Goal: Navigation & Orientation: Find specific page/section

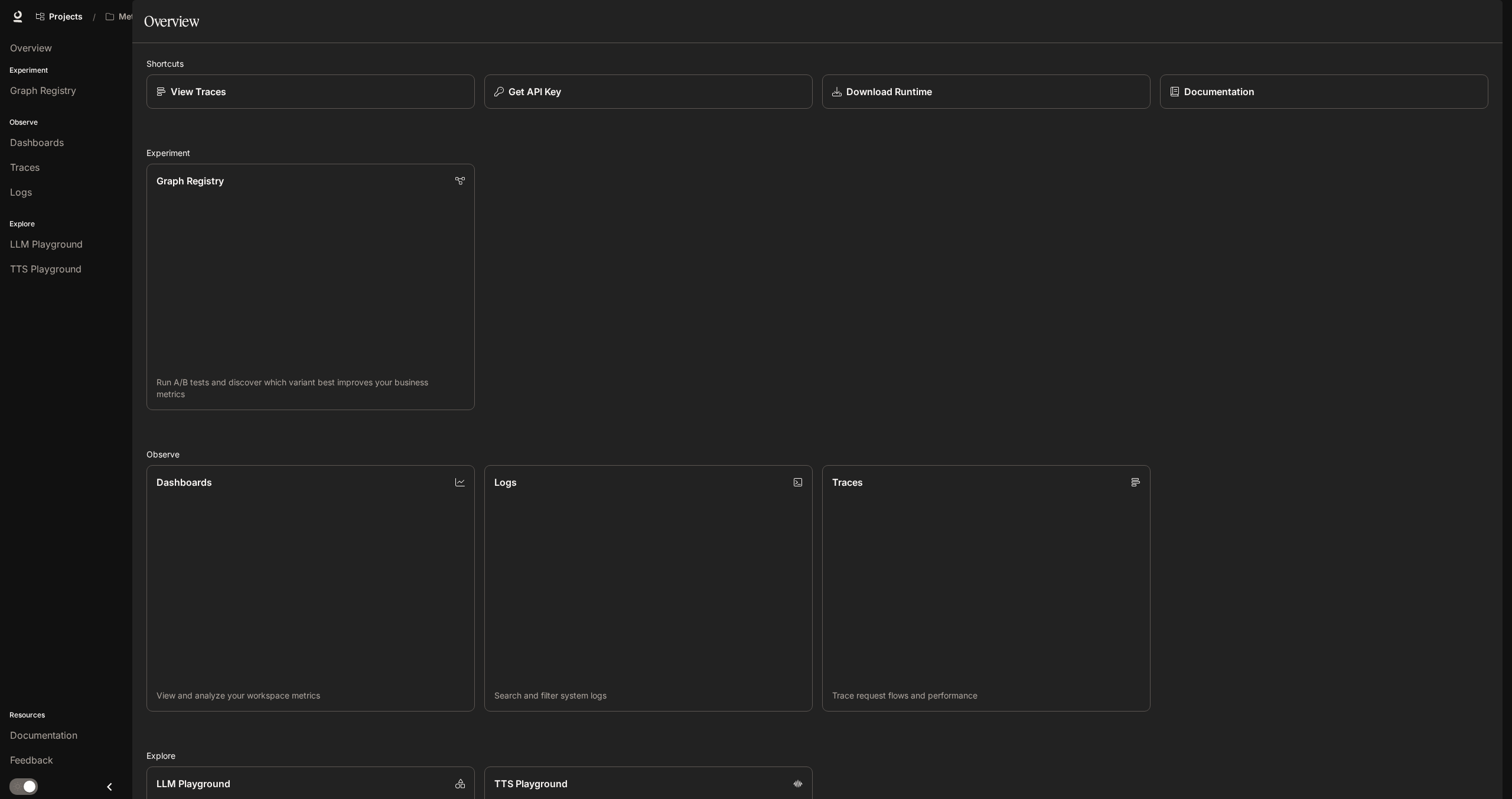
click at [1284, 17] on span "Character Studio" at bounding box center [1276, 17] width 66 height 15
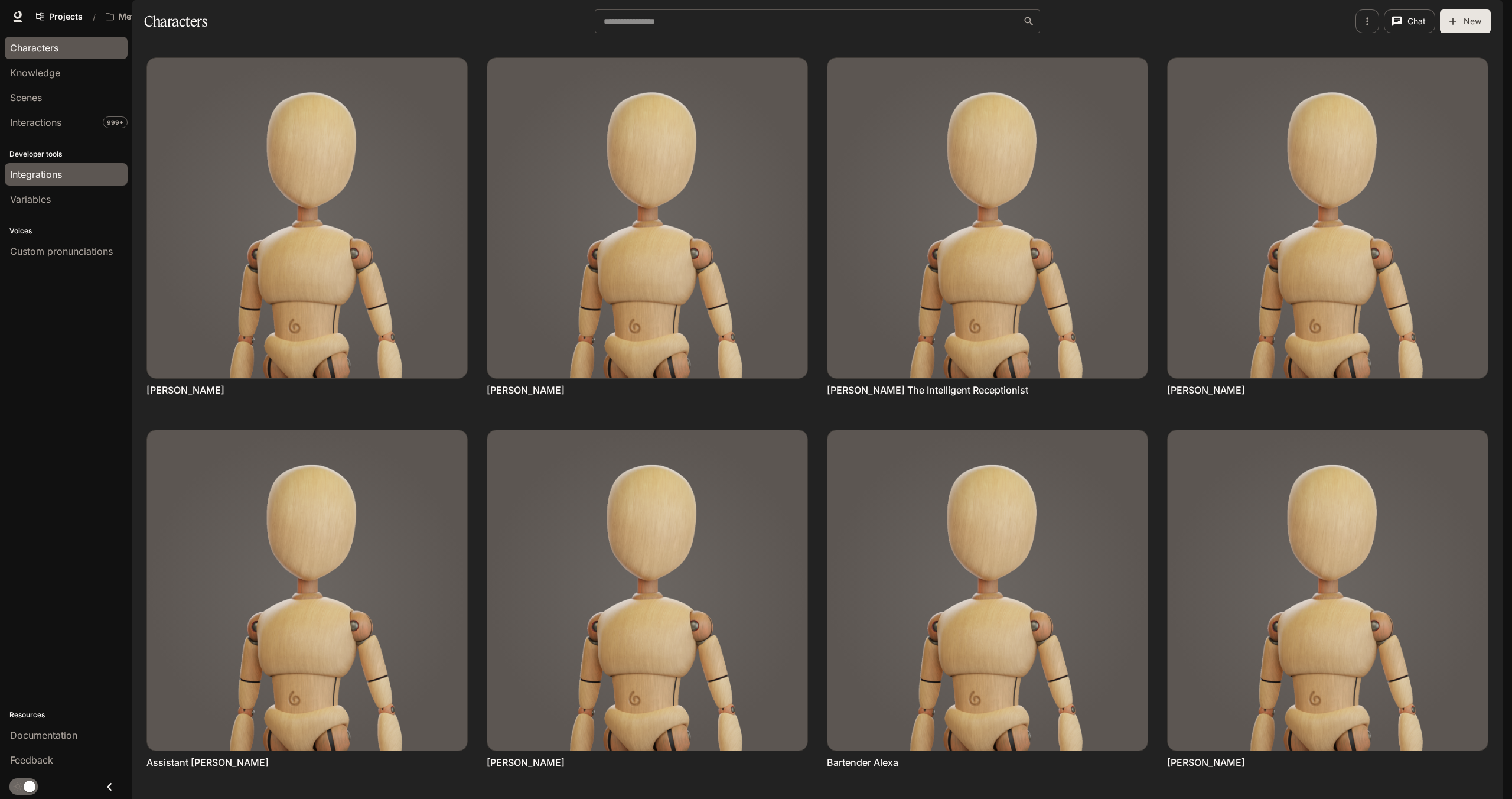
click at [41, 173] on span "Integrations" at bounding box center [36, 175] width 52 height 14
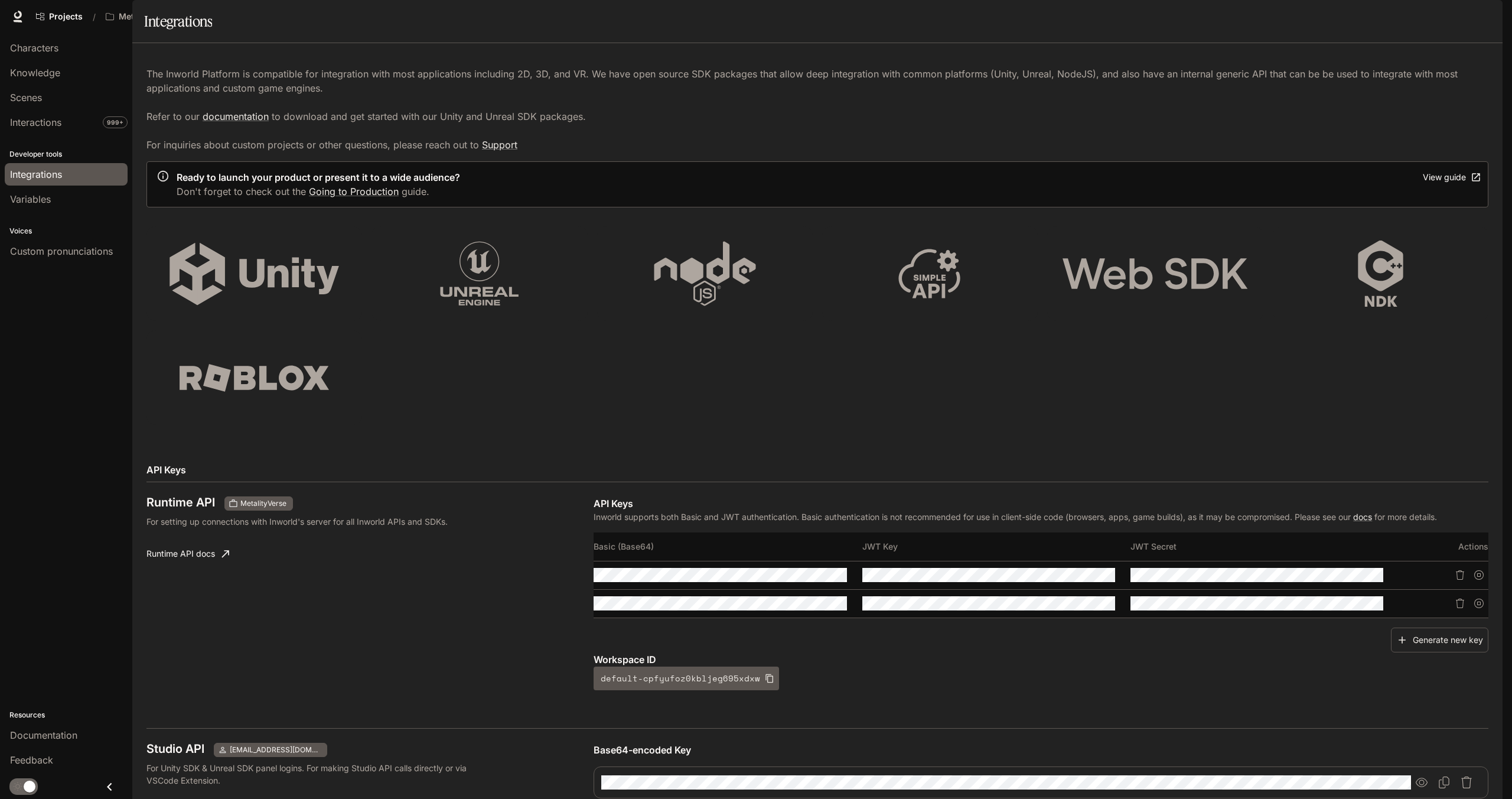
scroll to position [385, 0]
click at [27, 48] on span "Characters" at bounding box center [34, 48] width 48 height 14
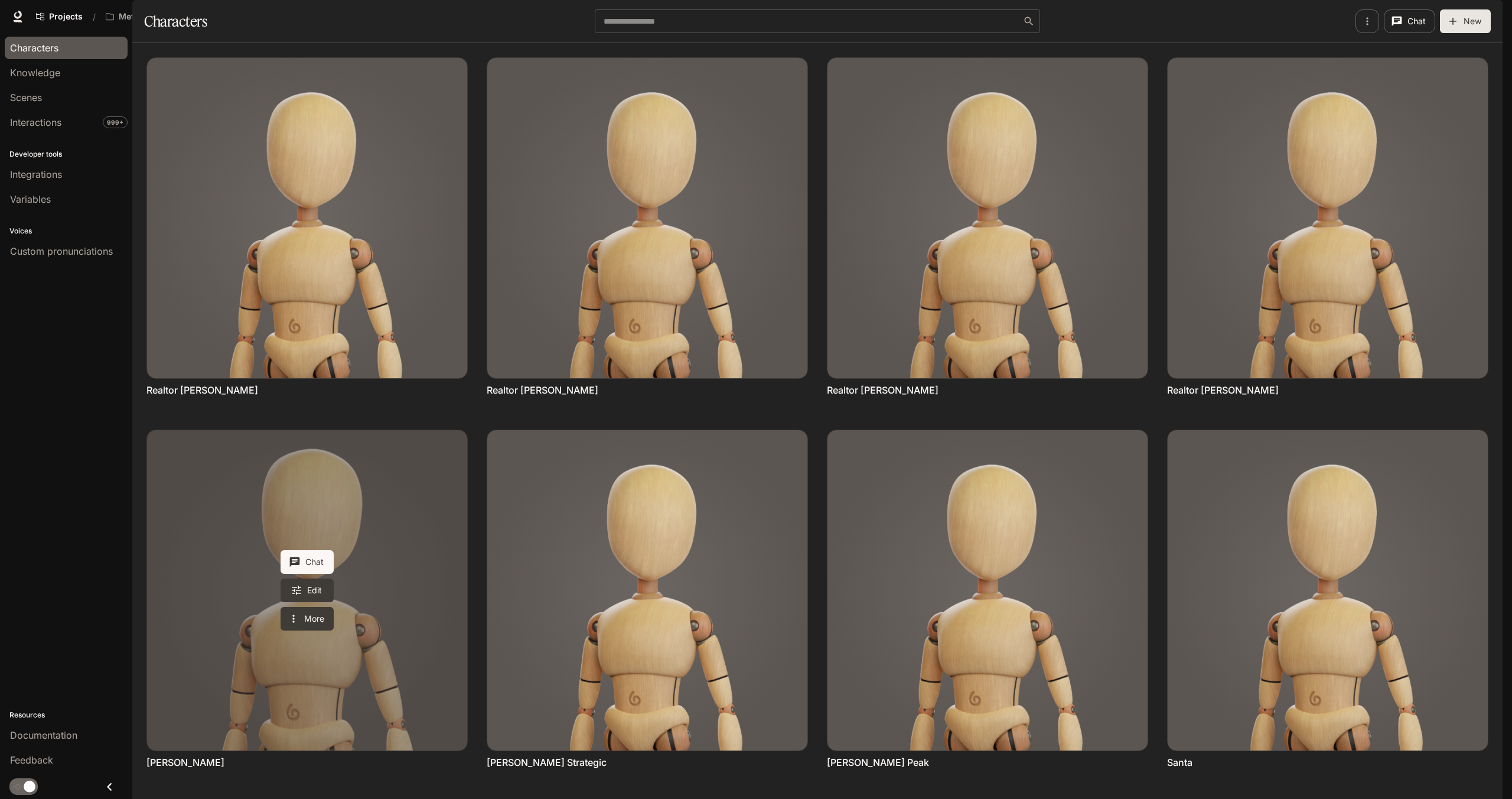
click at [311, 430] on link "Rebecca Johnson" at bounding box center [307, 590] width 320 height 320
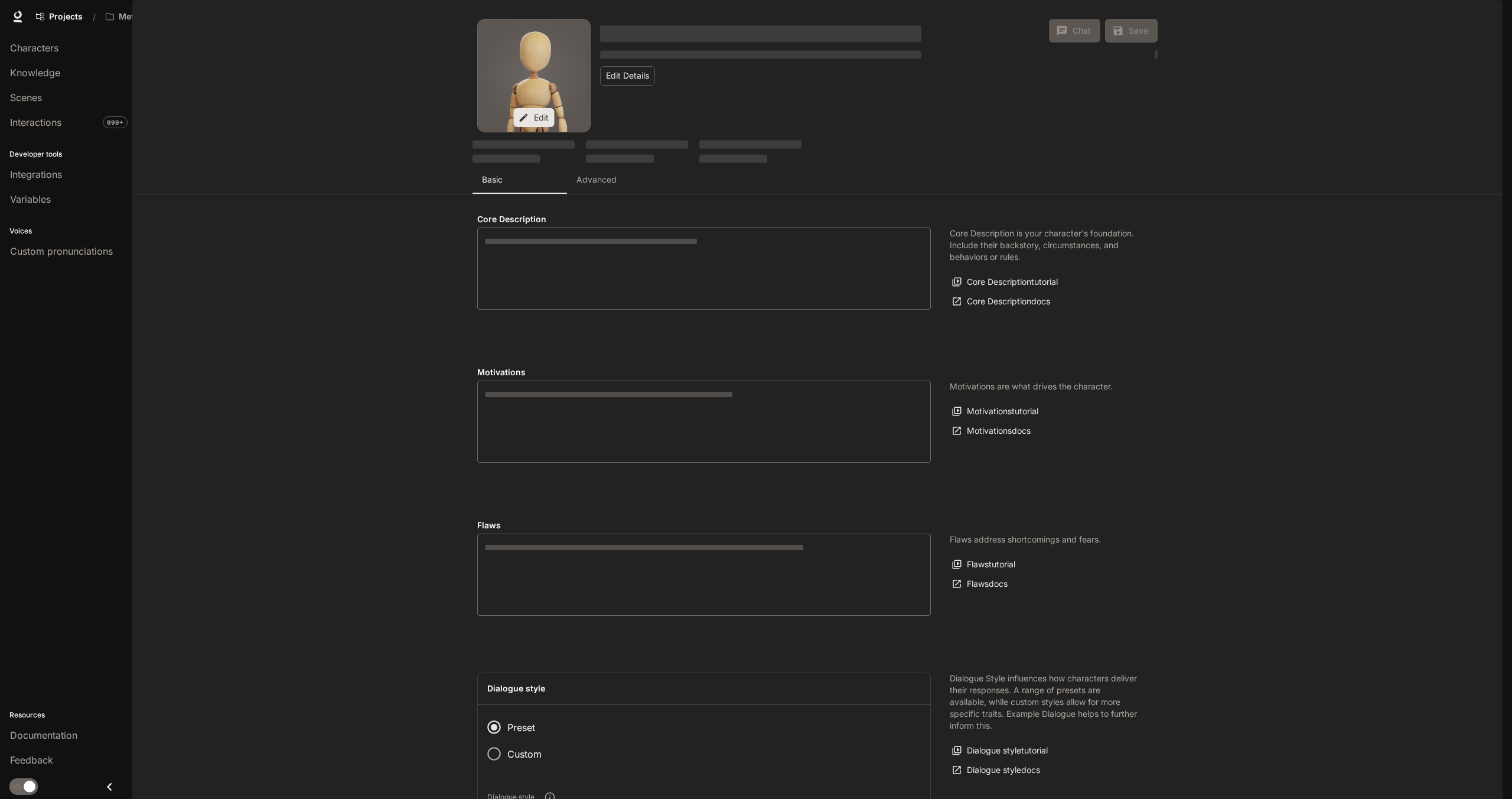
type textarea "**********"
type input "*"
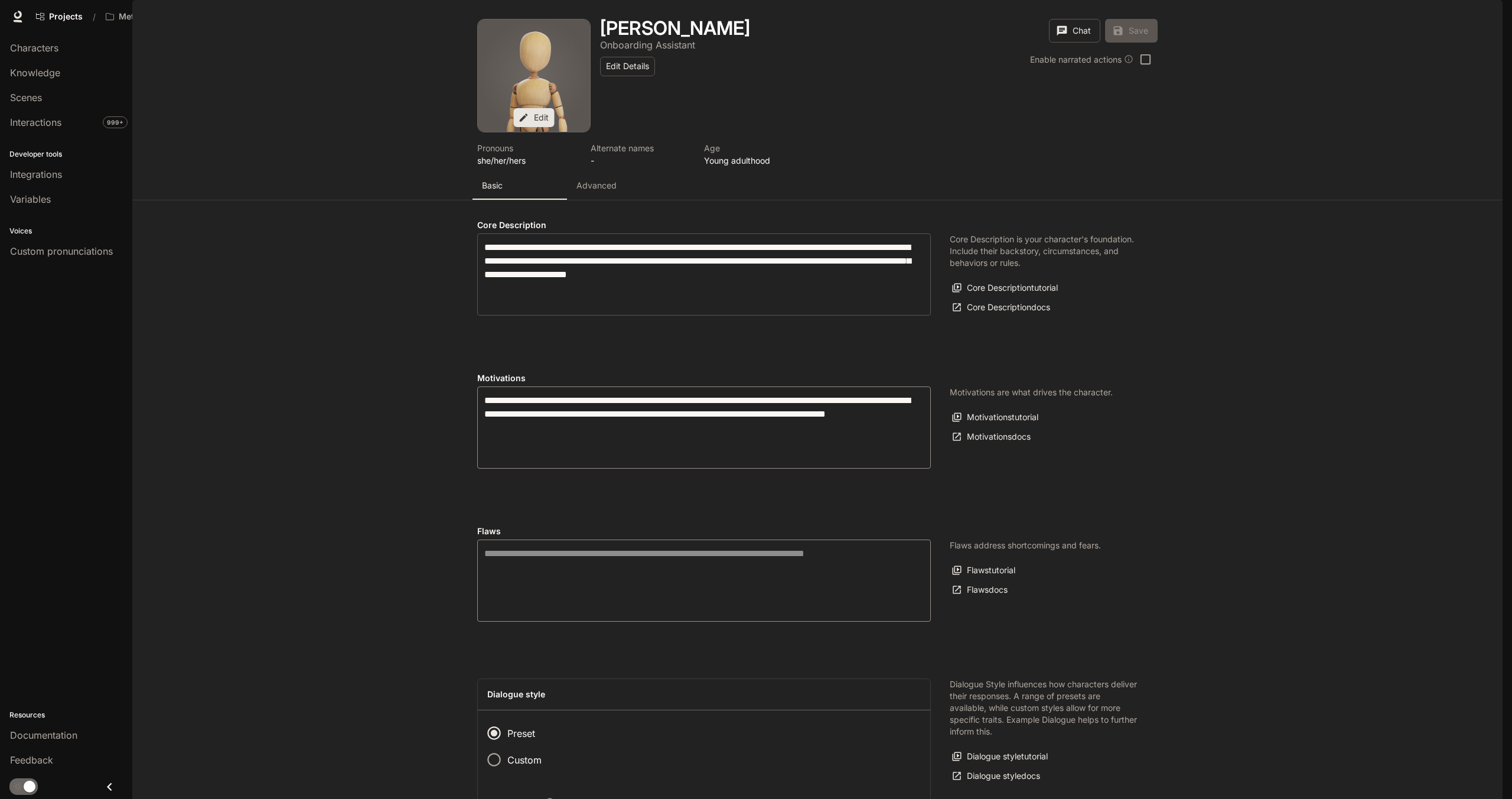
type input "**********"
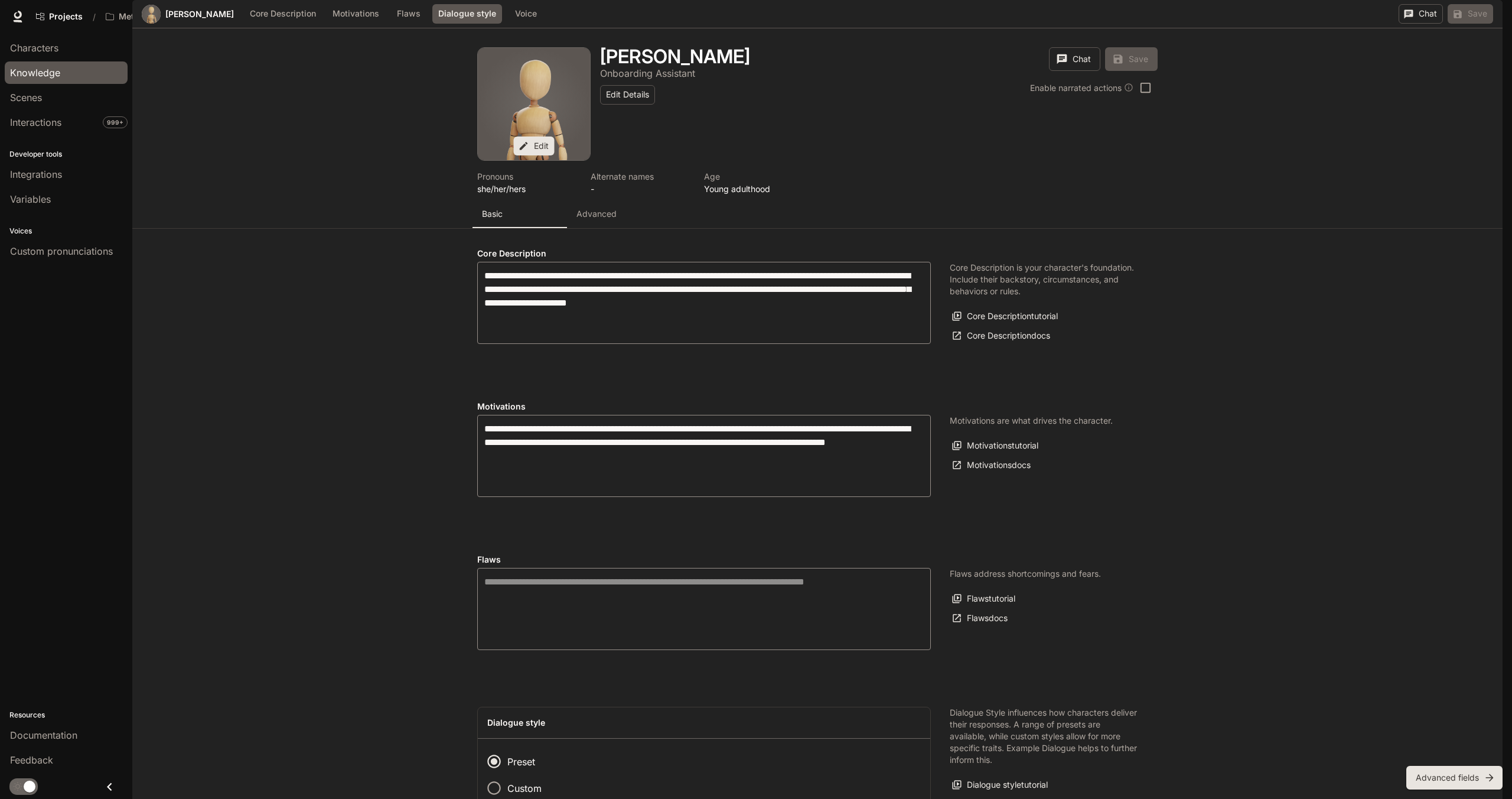
click at [22, 74] on span "Knowledge" at bounding box center [35, 73] width 50 height 14
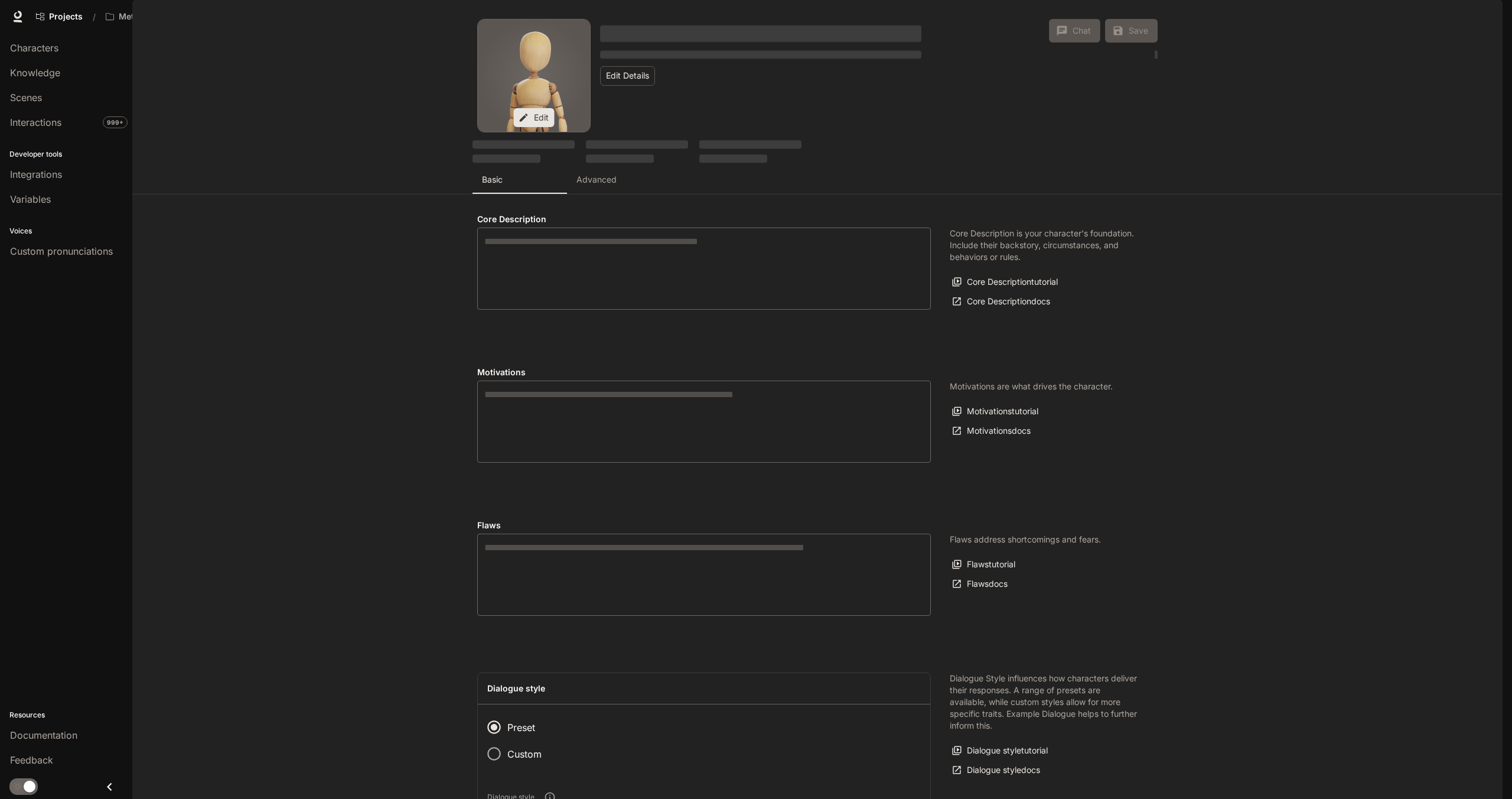
type textarea "**********"
type input "**********"
type input "*"
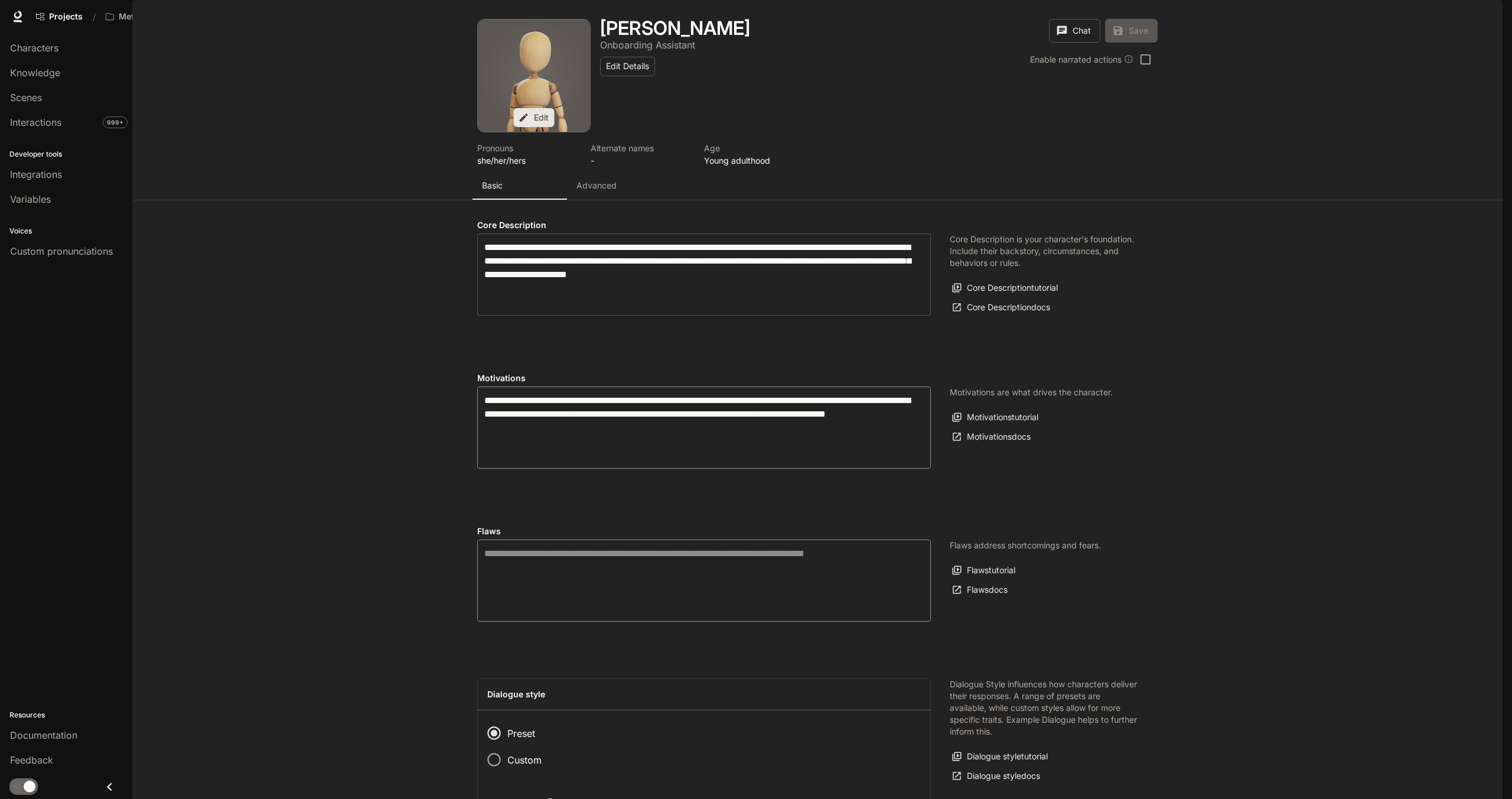
click at [856, 309] on textarea "**********" at bounding box center [704, 275] width 439 height 68
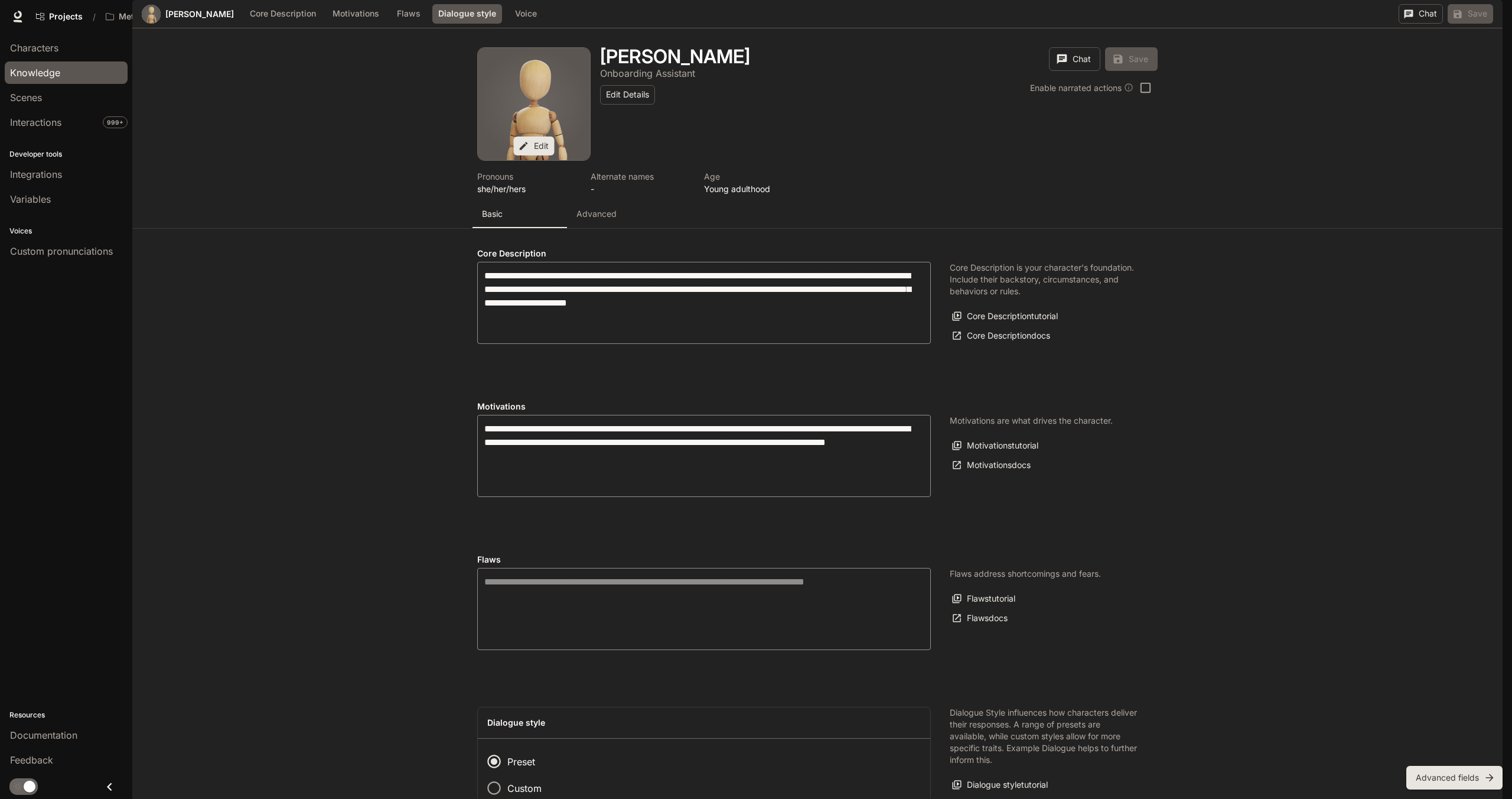
click at [38, 73] on span "Knowledge" at bounding box center [35, 73] width 50 height 14
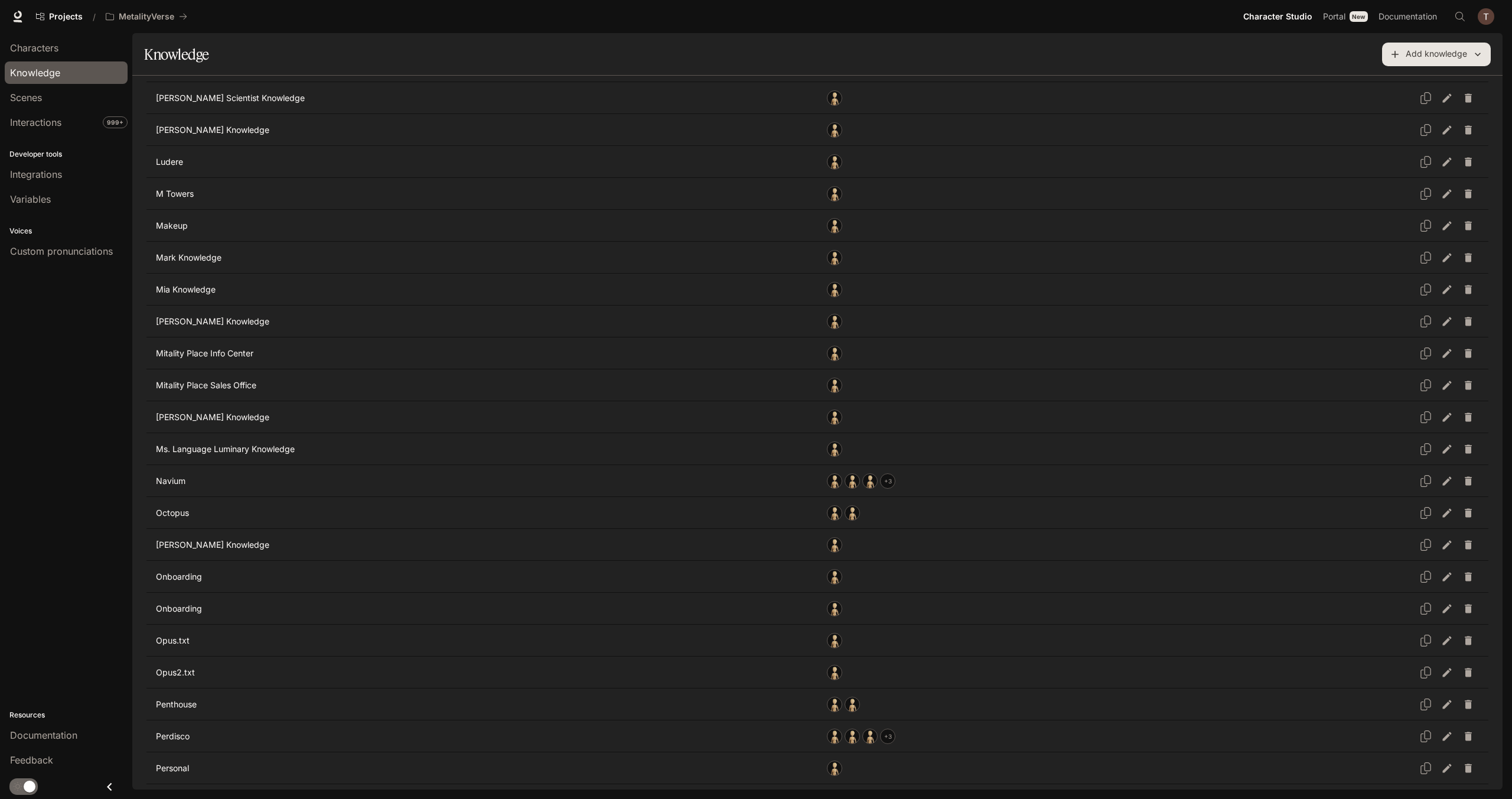
scroll to position [1654, 0]
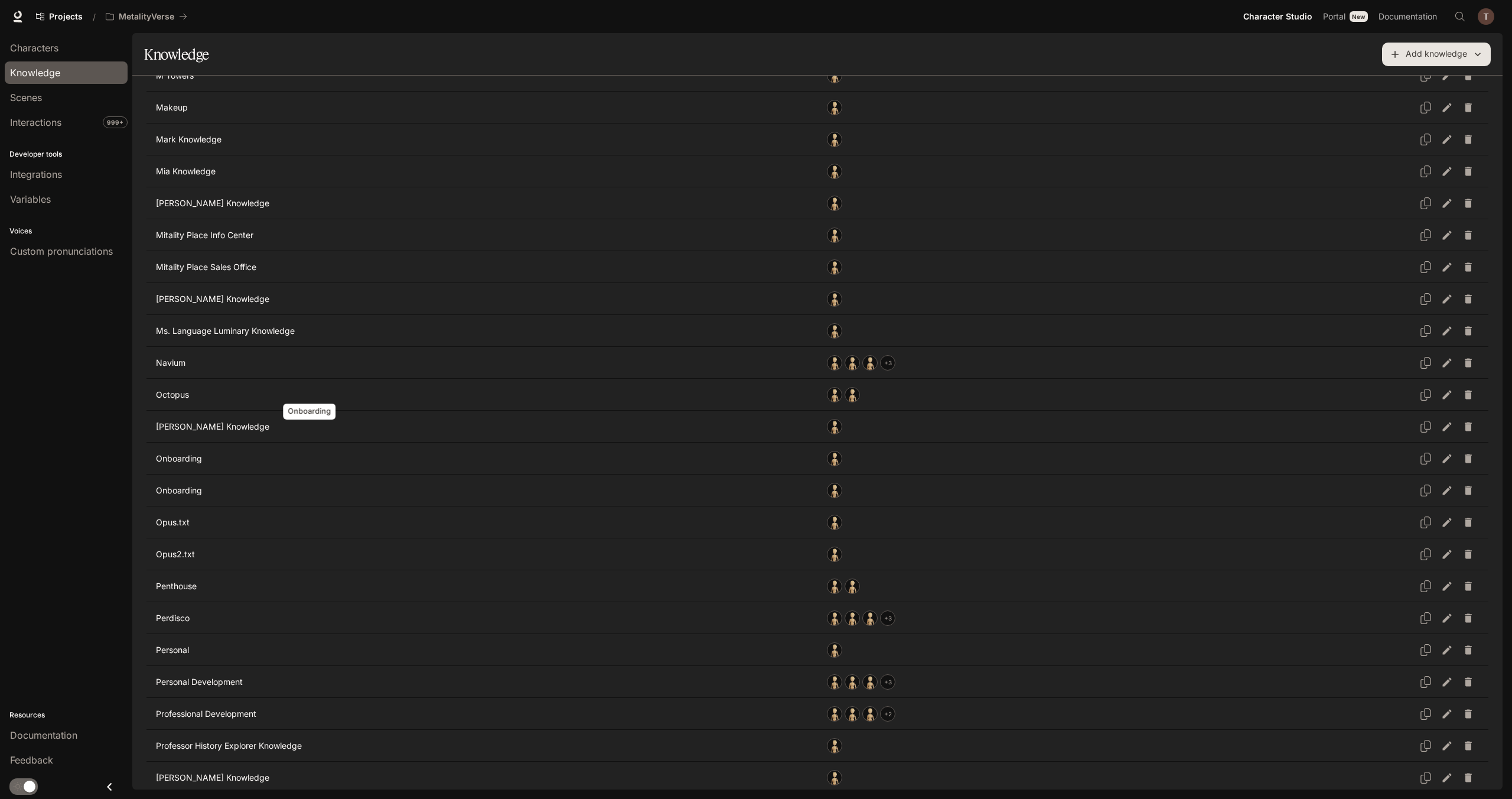
click at [190, 453] on p "Onboarding" at bounding box center [310, 459] width 307 height 12
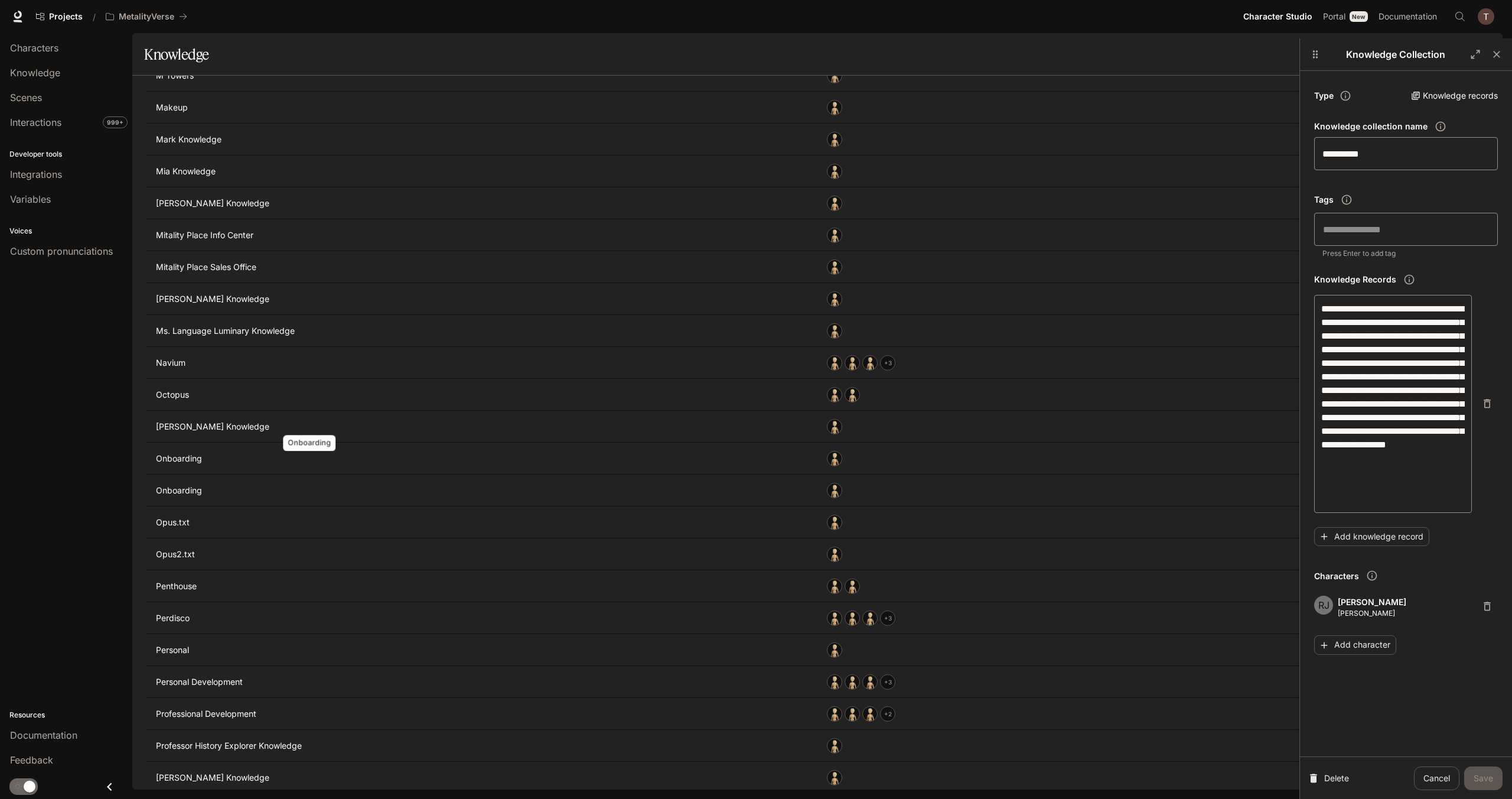
click at [173, 484] on p "Onboarding" at bounding box center [310, 490] width 307 height 12
click at [172, 453] on p "Onboarding" at bounding box center [310, 459] width 307 height 12
click at [1382, 504] on textarea "**********" at bounding box center [1393, 404] width 143 height 204
click at [1492, 51] on icon "button" at bounding box center [1497, 54] width 12 height 12
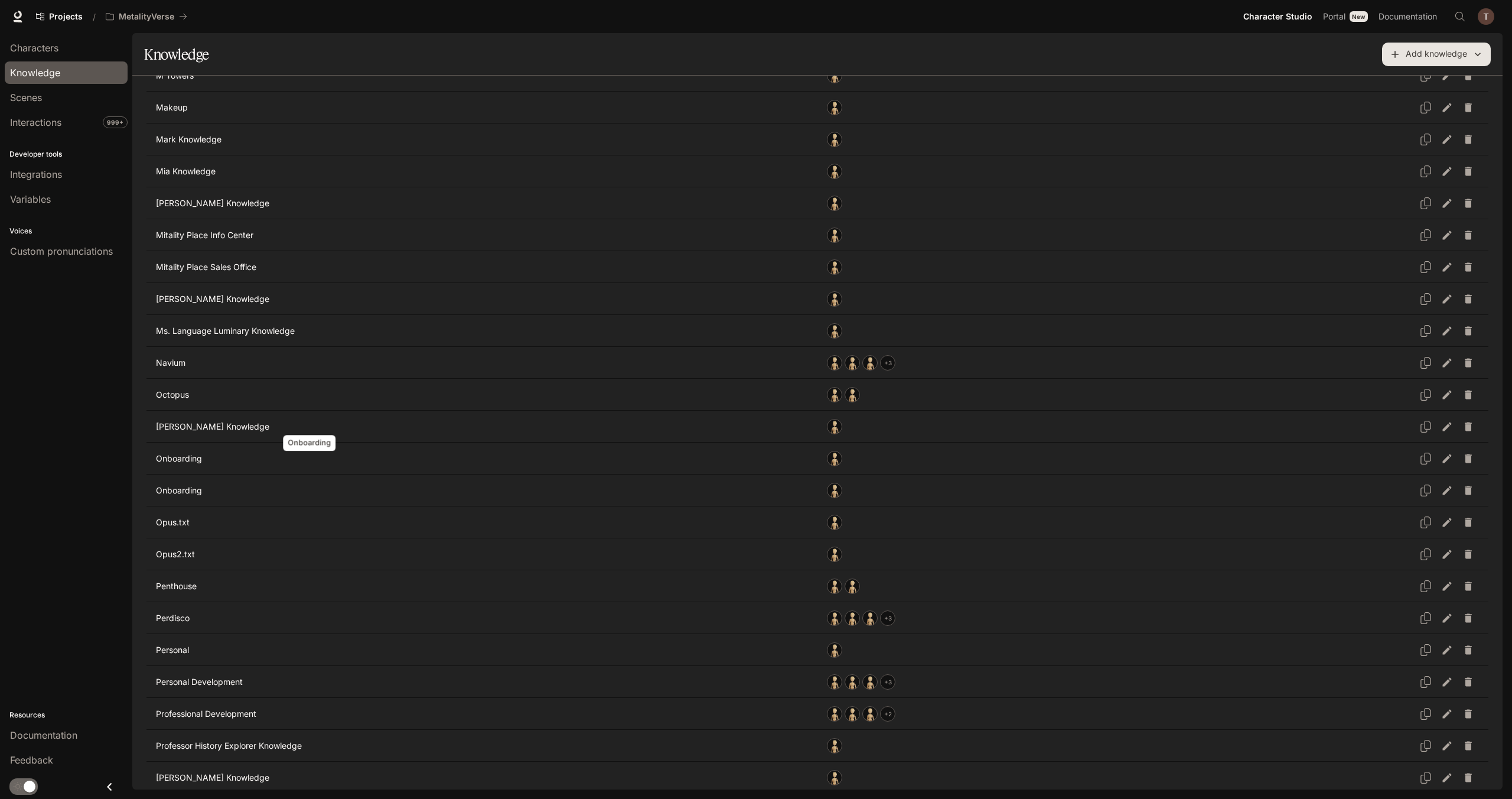
click at [183, 484] on p "Onboarding" at bounding box center [310, 490] width 307 height 12
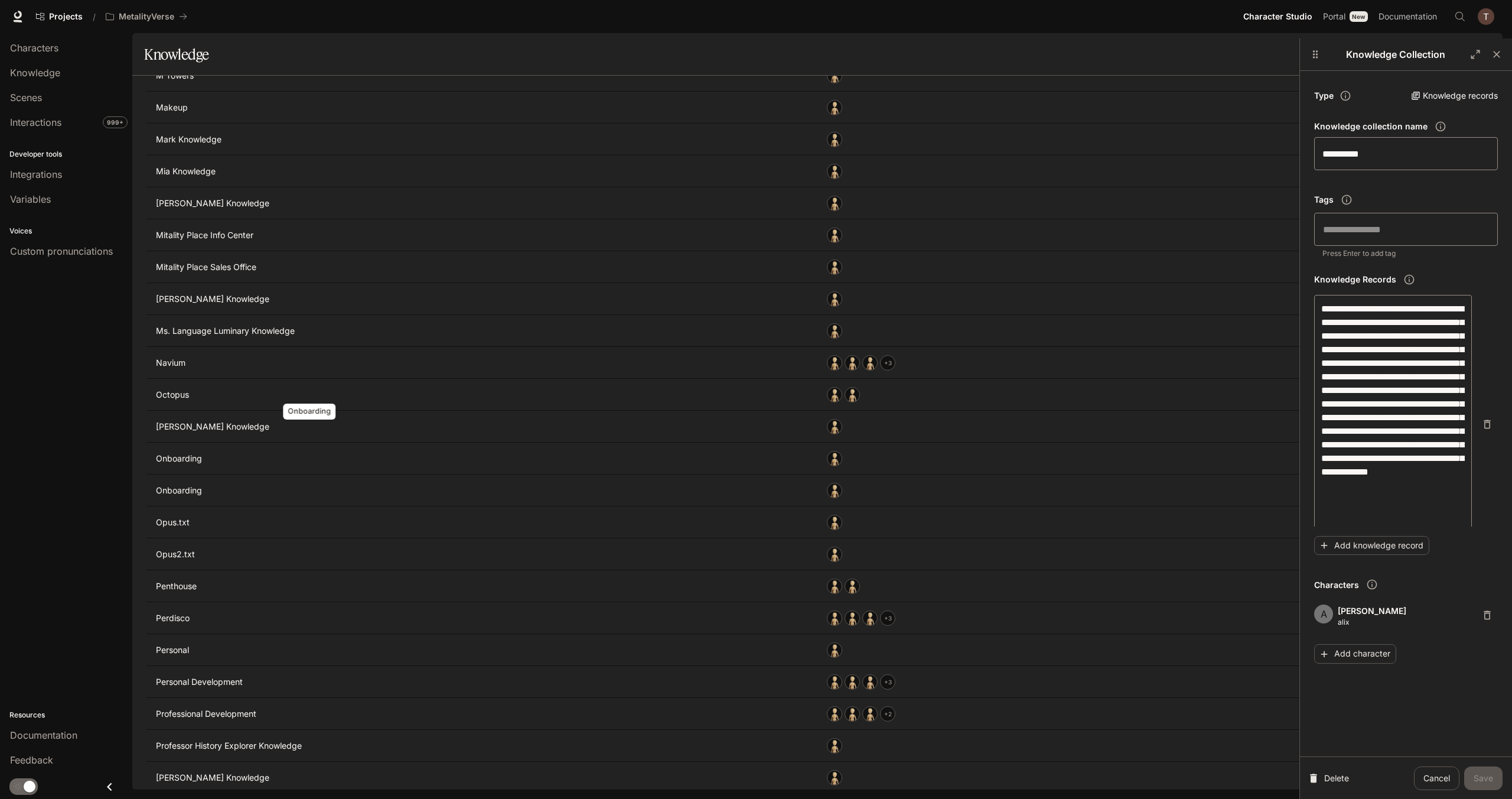
click at [172, 453] on p "Onboarding" at bounding box center [310, 459] width 307 height 12
click at [1364, 539] on button "Add knowledge record" at bounding box center [1372, 536] width 115 height 20
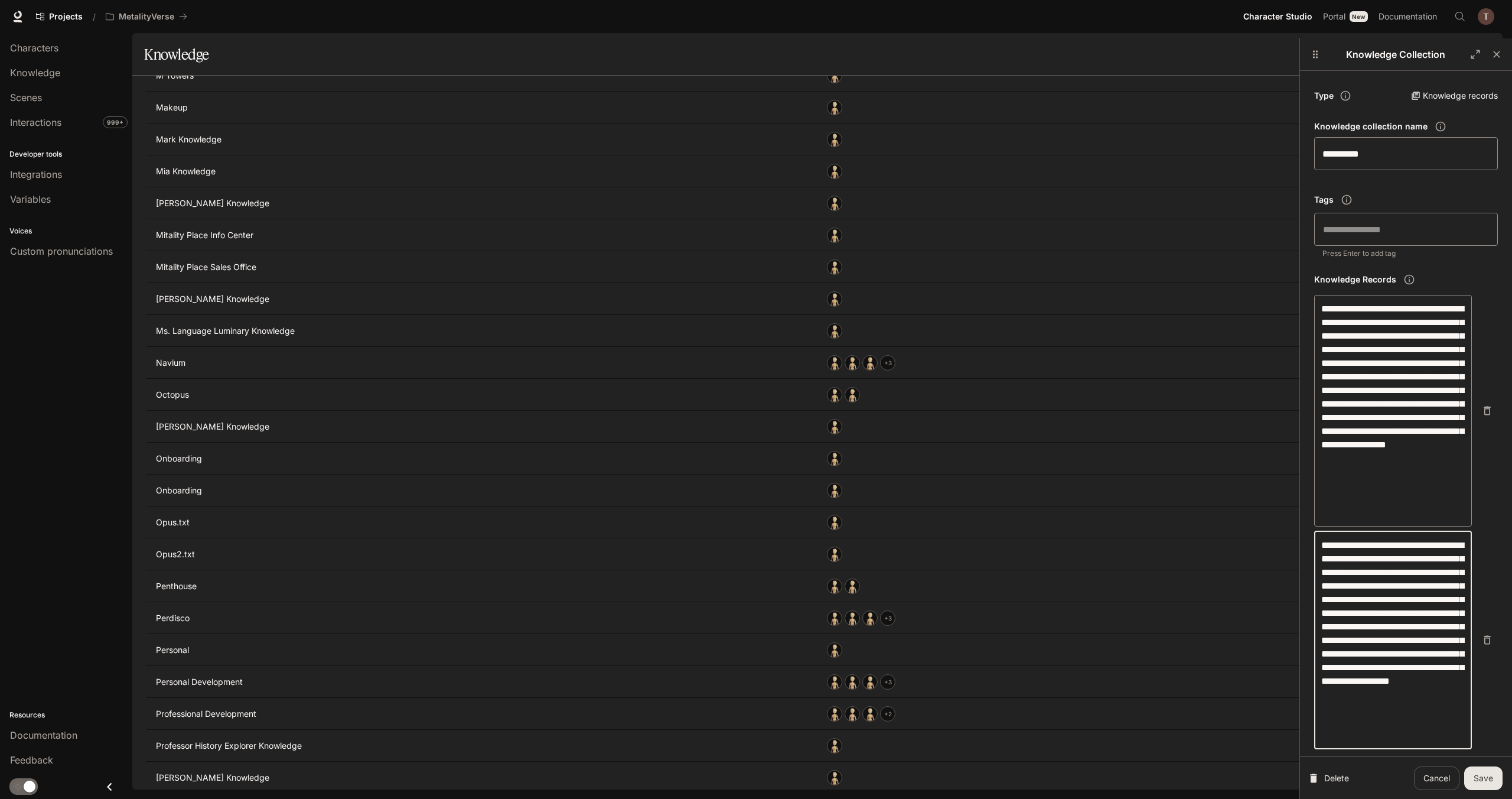
type textarea "**********"
click at [1491, 780] on button "Save" at bounding box center [1483, 778] width 38 height 24
click at [42, 44] on span "Characters" at bounding box center [34, 48] width 48 height 14
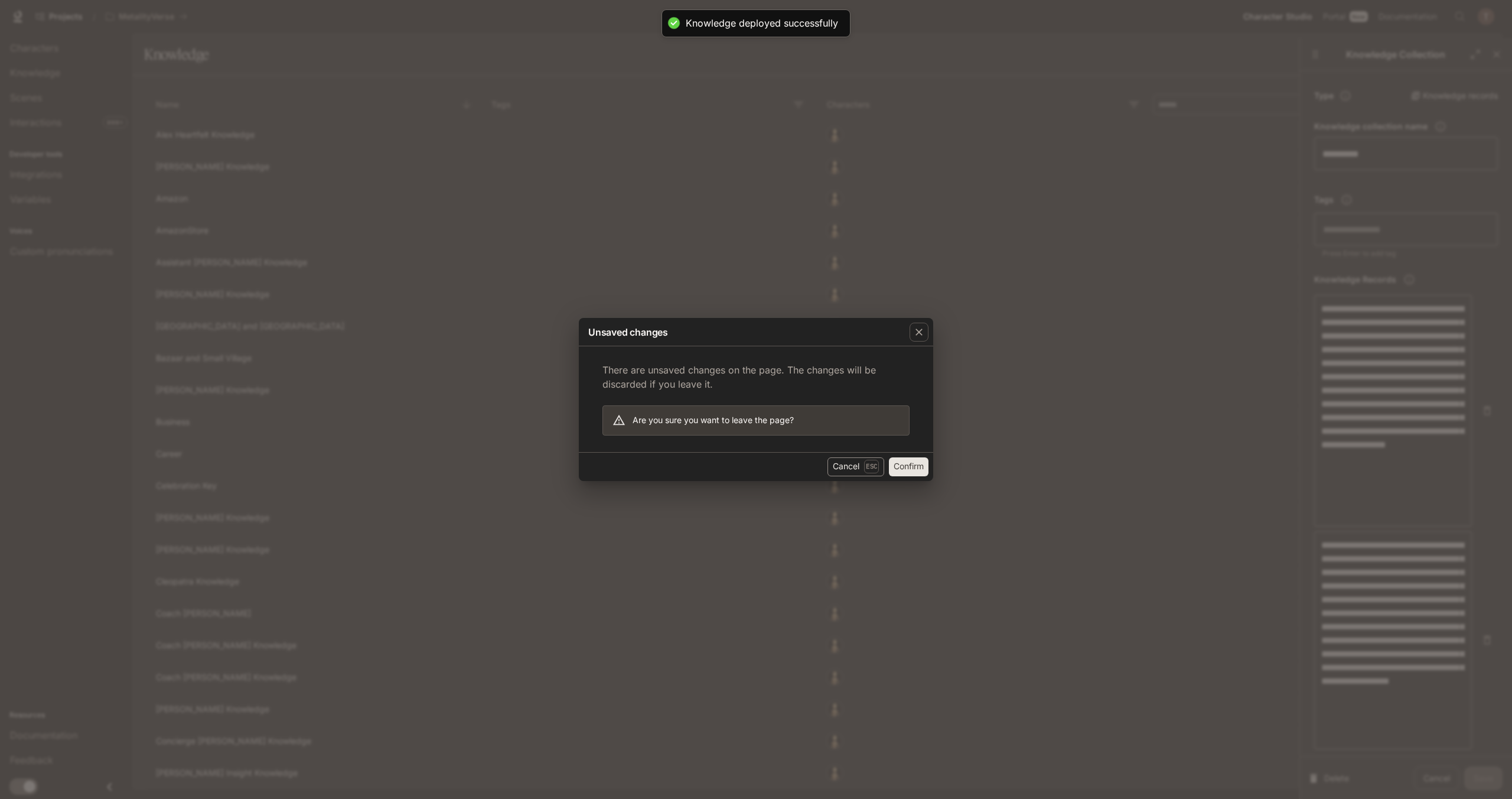
click at [842, 472] on button "Cancel Esc" at bounding box center [856, 467] width 57 height 19
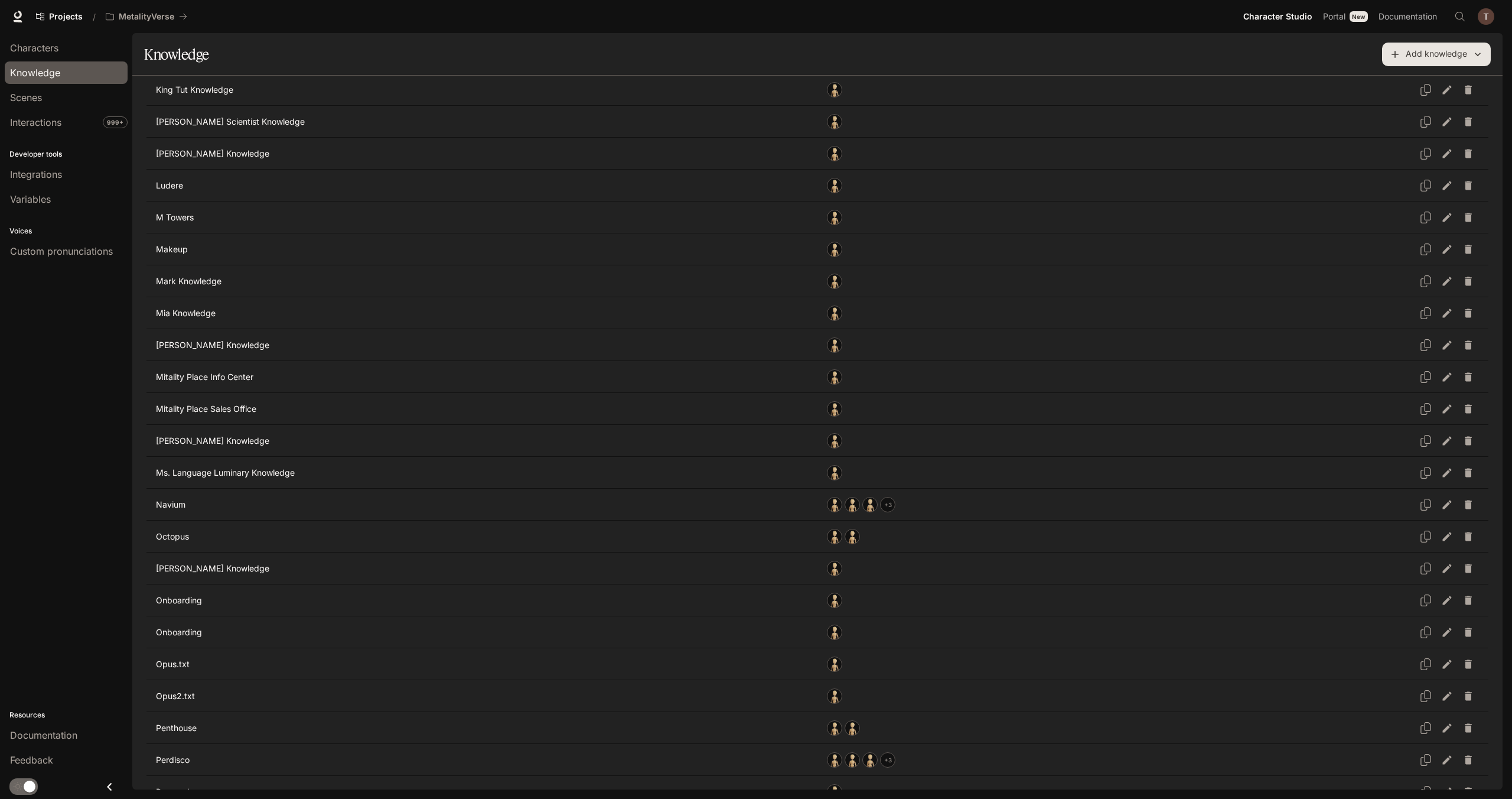
scroll to position [1596, 0]
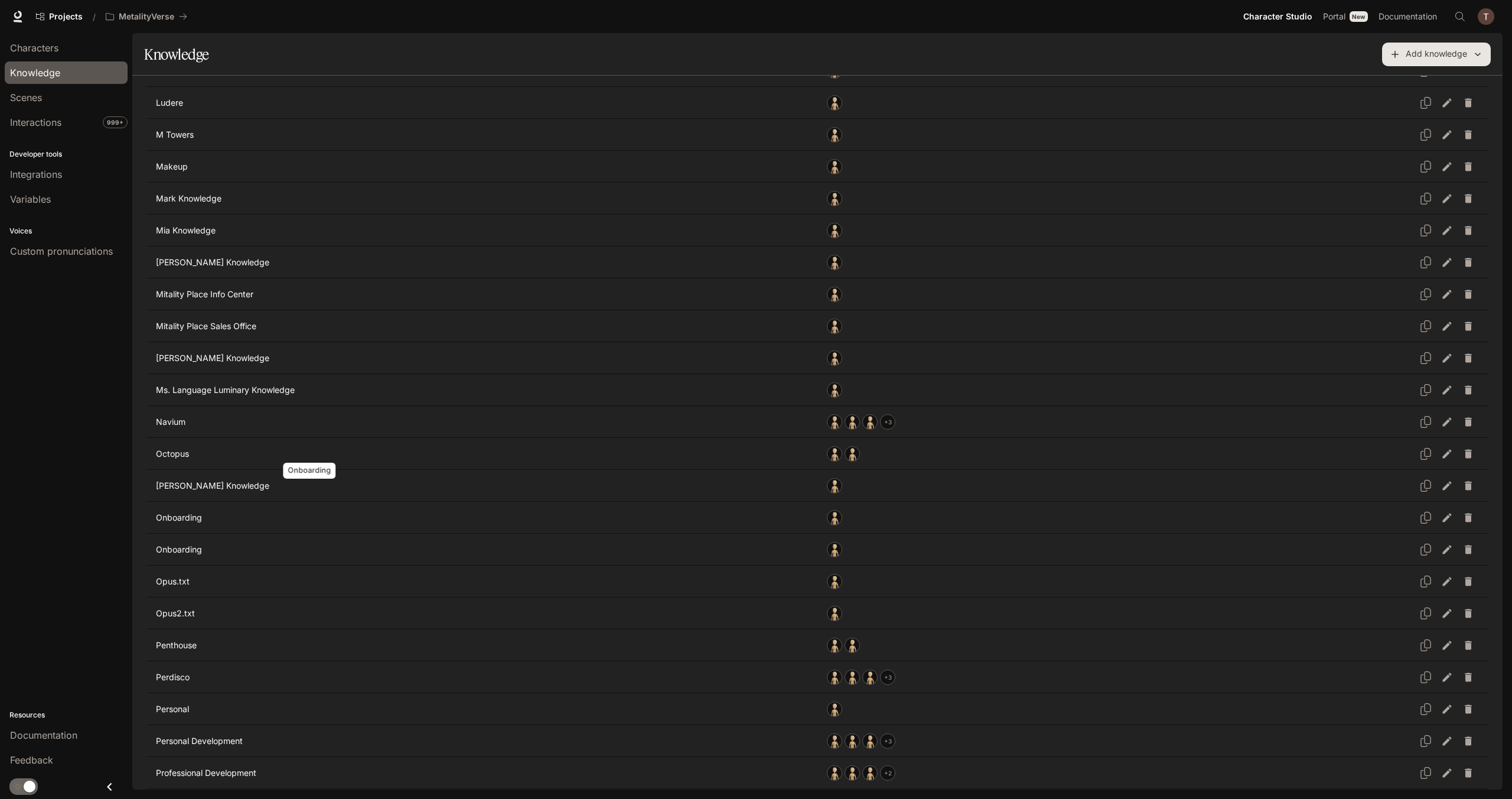
click at [181, 512] on p "Onboarding" at bounding box center [310, 518] width 307 height 12
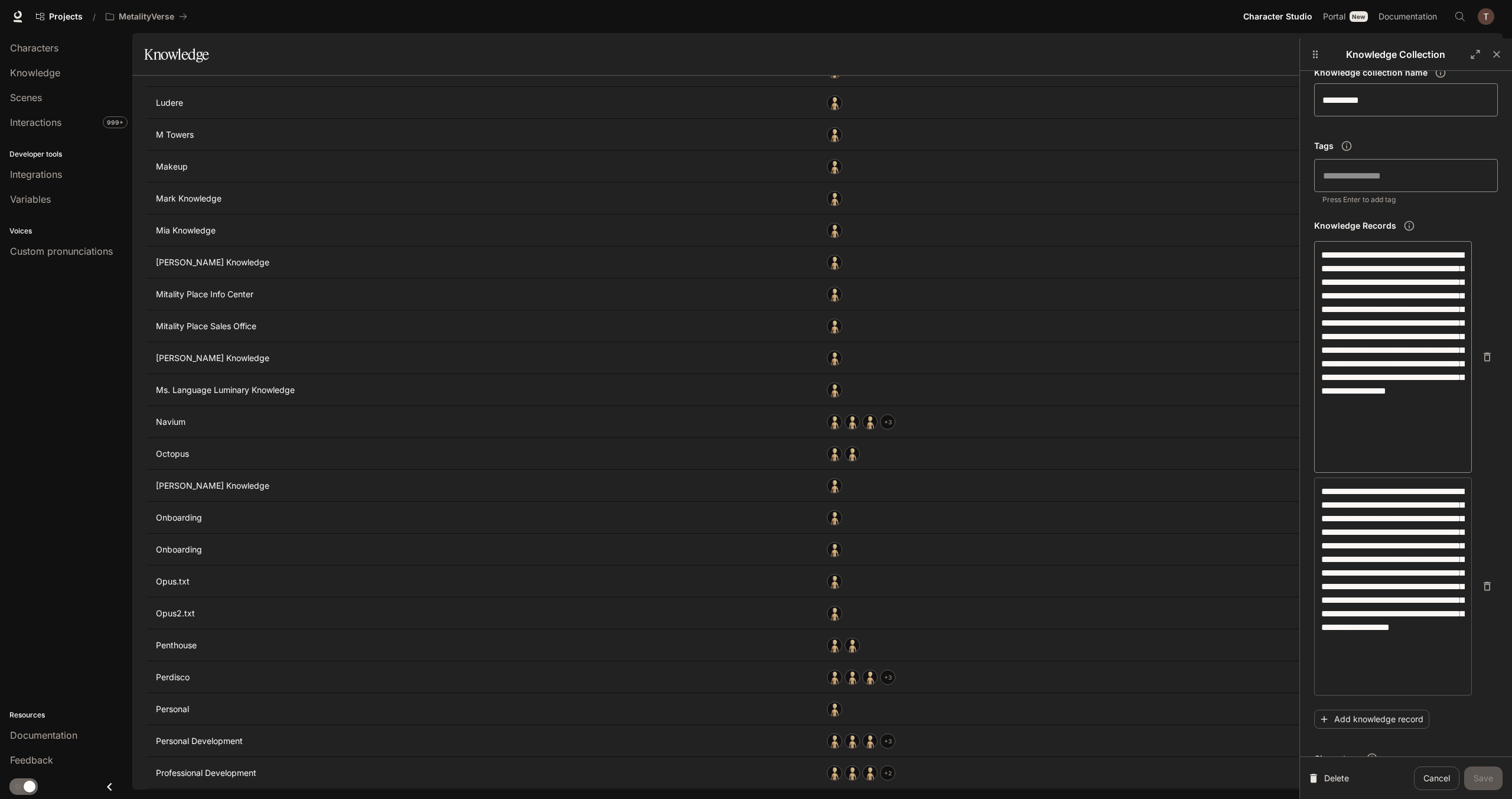
scroll to position [196, 0]
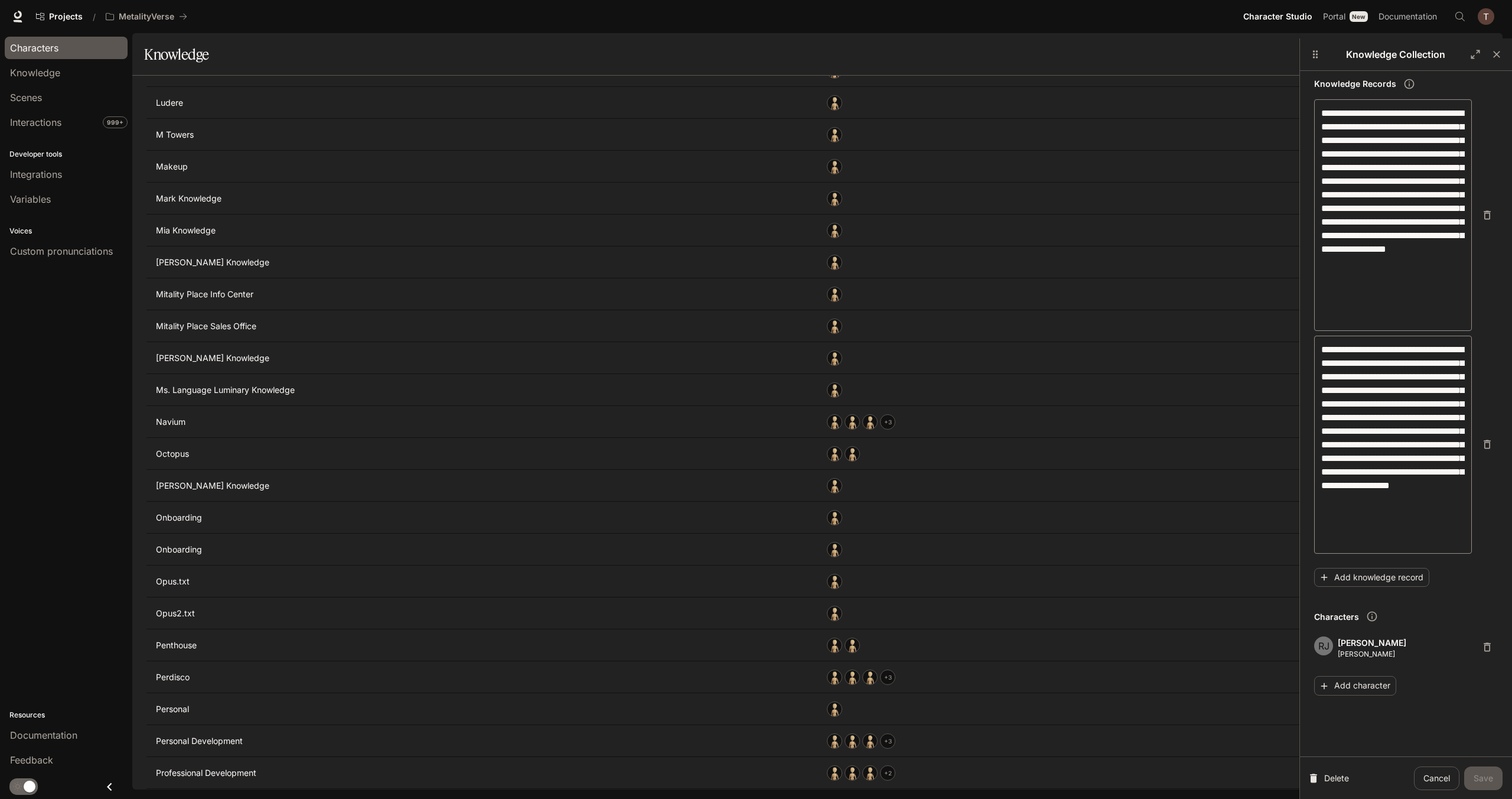
click at [47, 41] on span "Characters" at bounding box center [34, 48] width 48 height 14
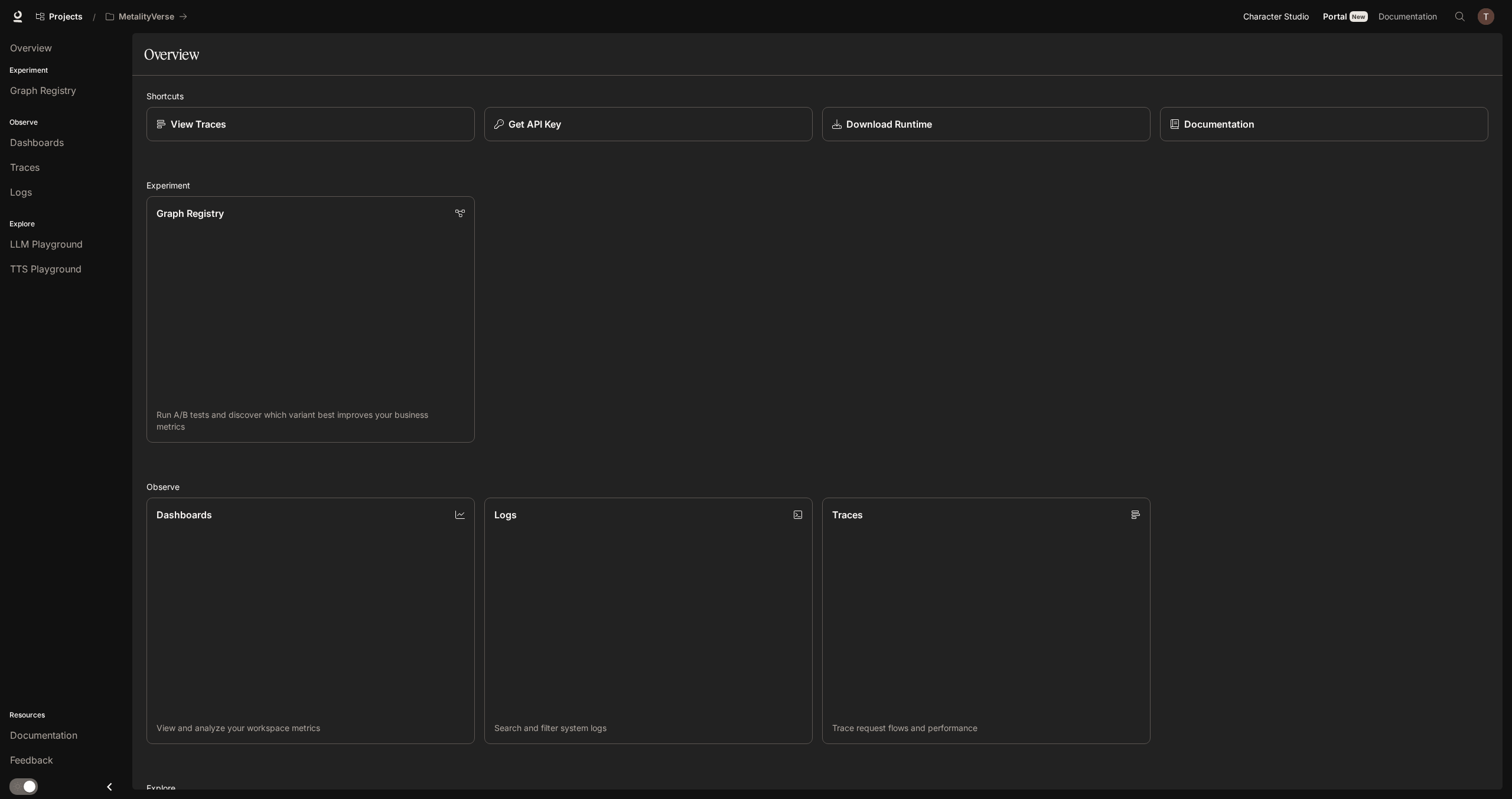
click at [1259, 17] on span "Character Studio" at bounding box center [1276, 17] width 66 height 15
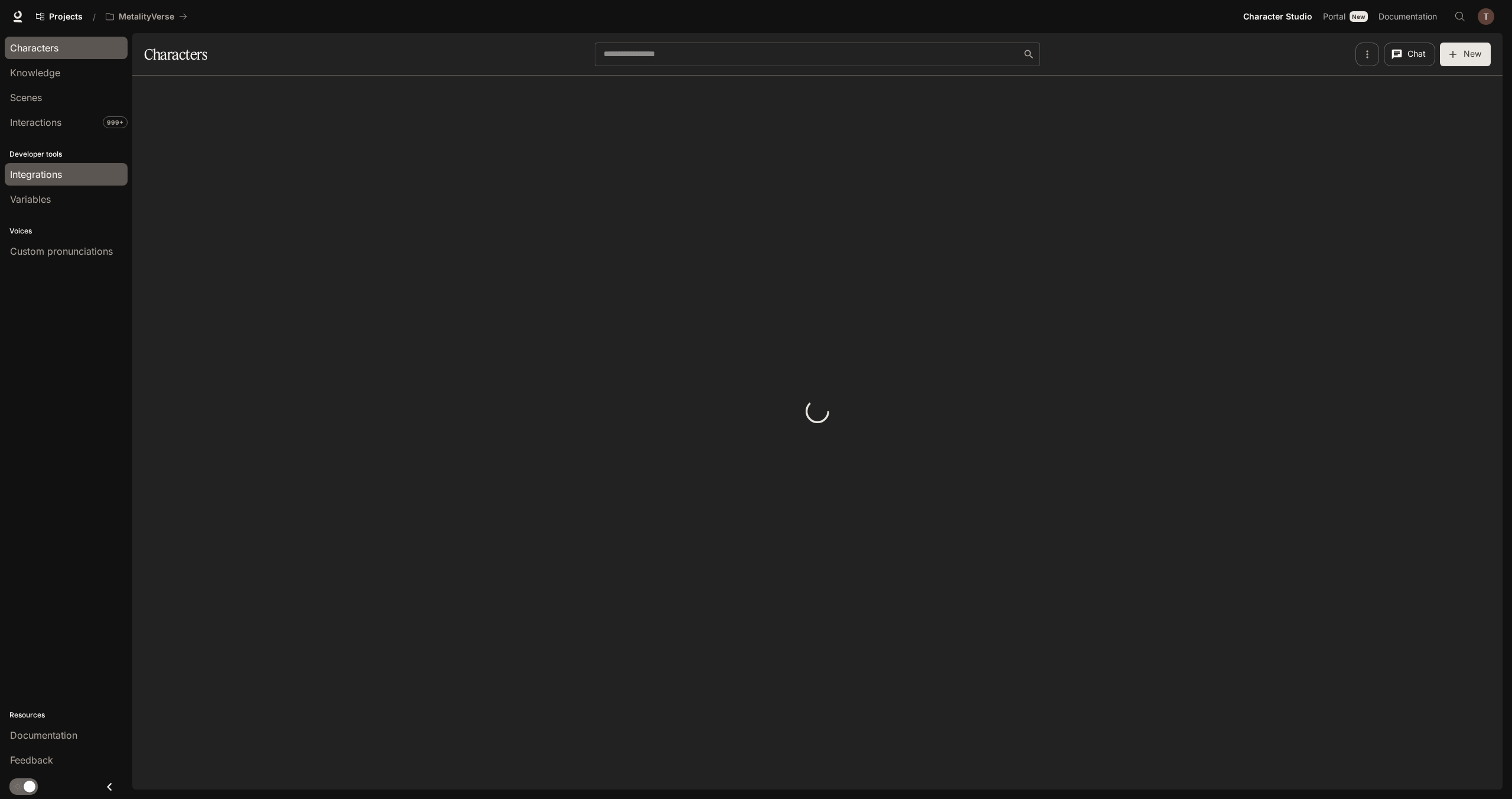
click at [44, 173] on span "Integrations" at bounding box center [36, 175] width 52 height 14
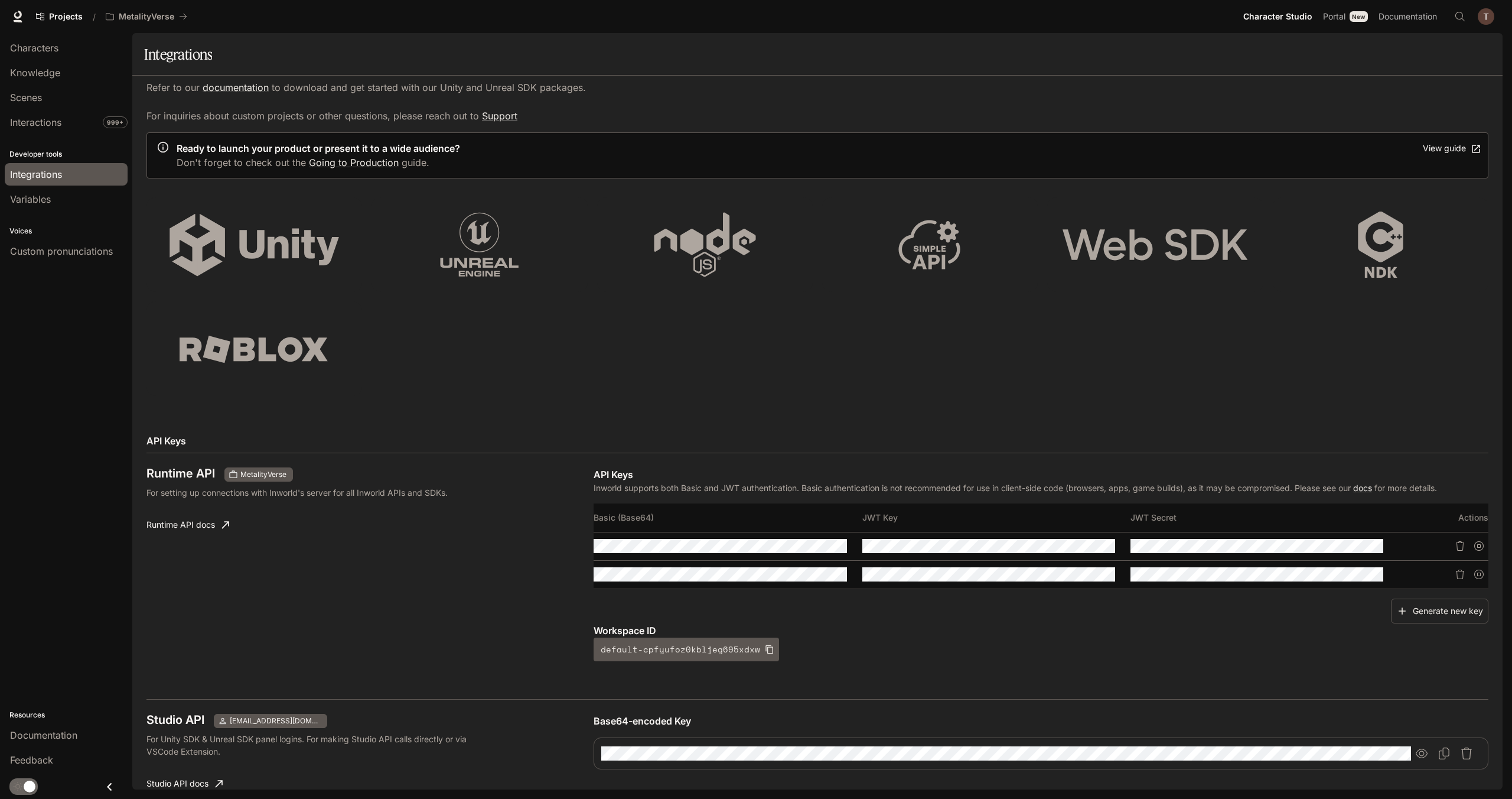
scroll to position [295, 0]
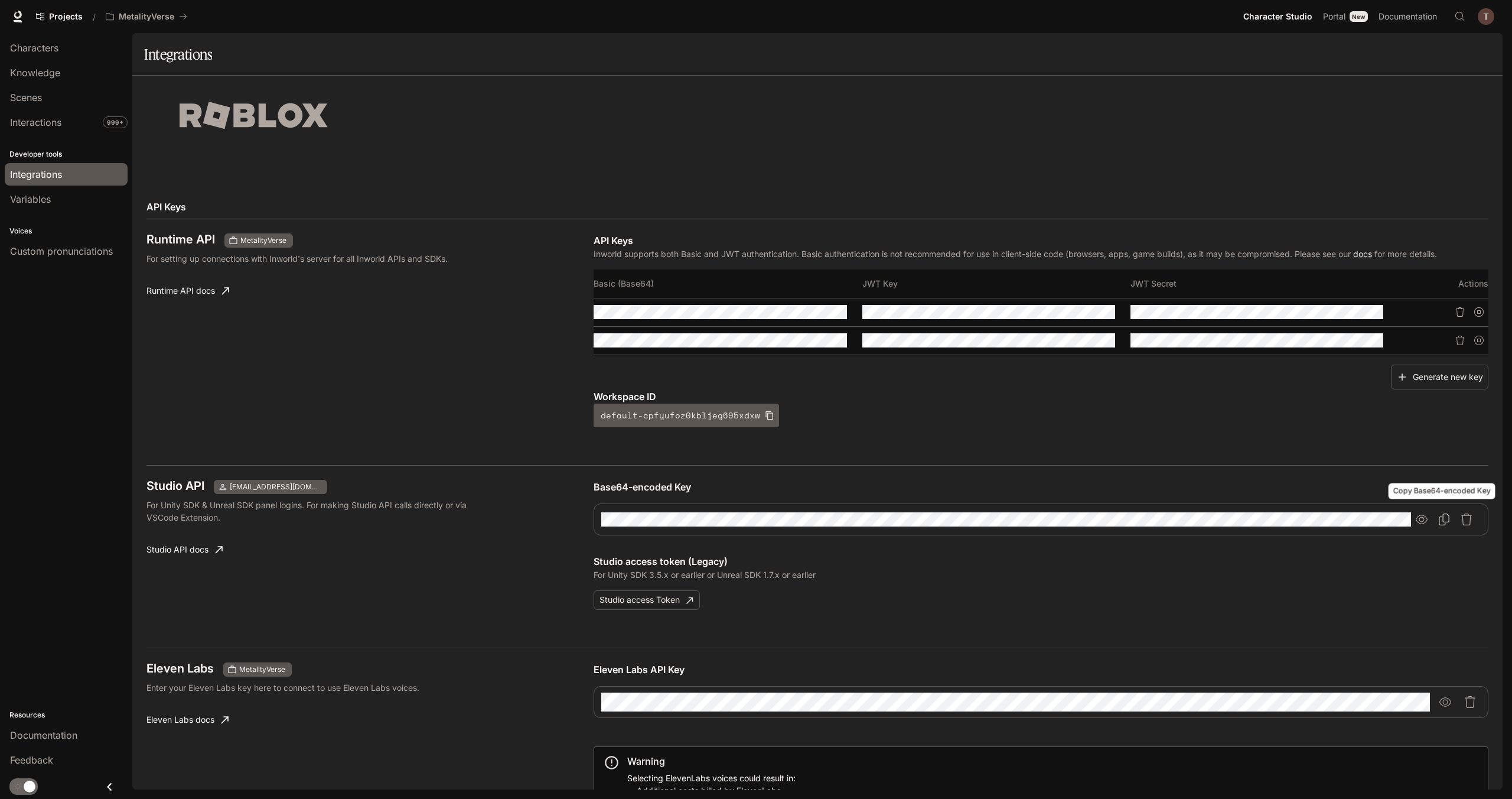
click at [1438, 514] on icon "Copy Base64-encoded Key" at bounding box center [1444, 520] width 12 height 12
click at [45, 88] on link "Scenes" at bounding box center [66, 97] width 123 height 23
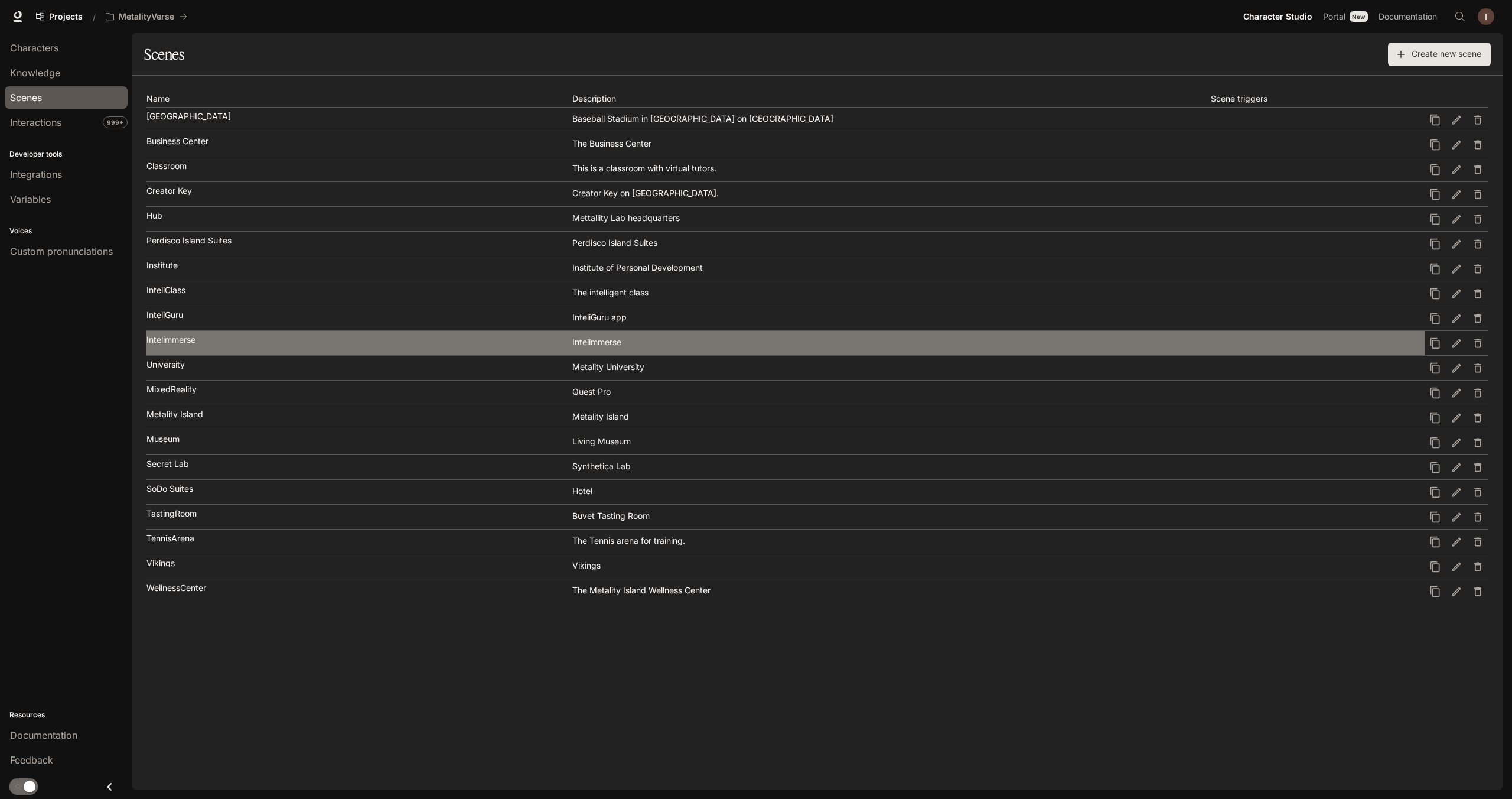
click at [212, 331] on link "Intelimmerse Intelimmerse" at bounding box center [786, 343] width 1278 height 25
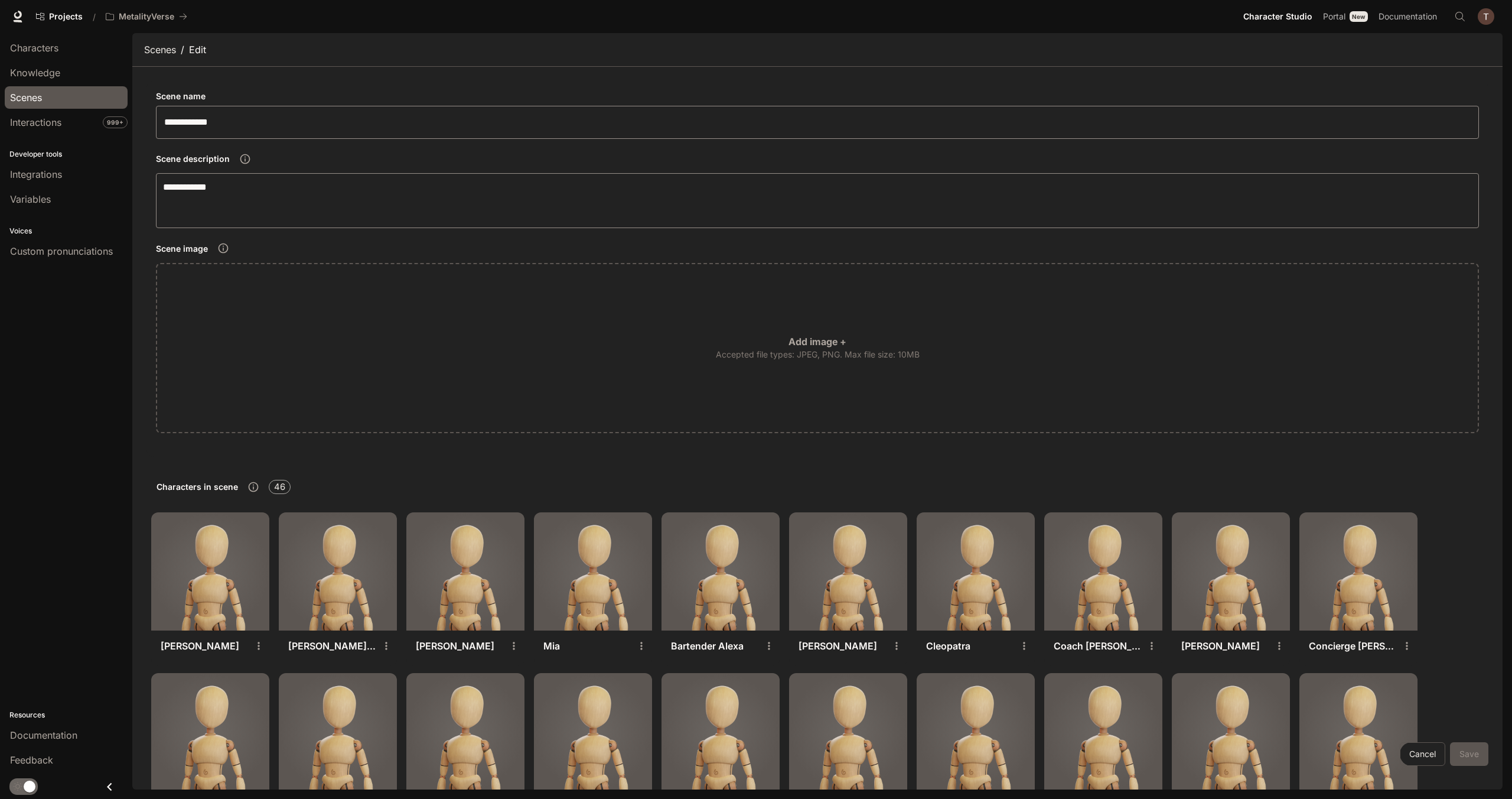
click at [31, 96] on span "Scenes" at bounding box center [26, 97] width 32 height 14
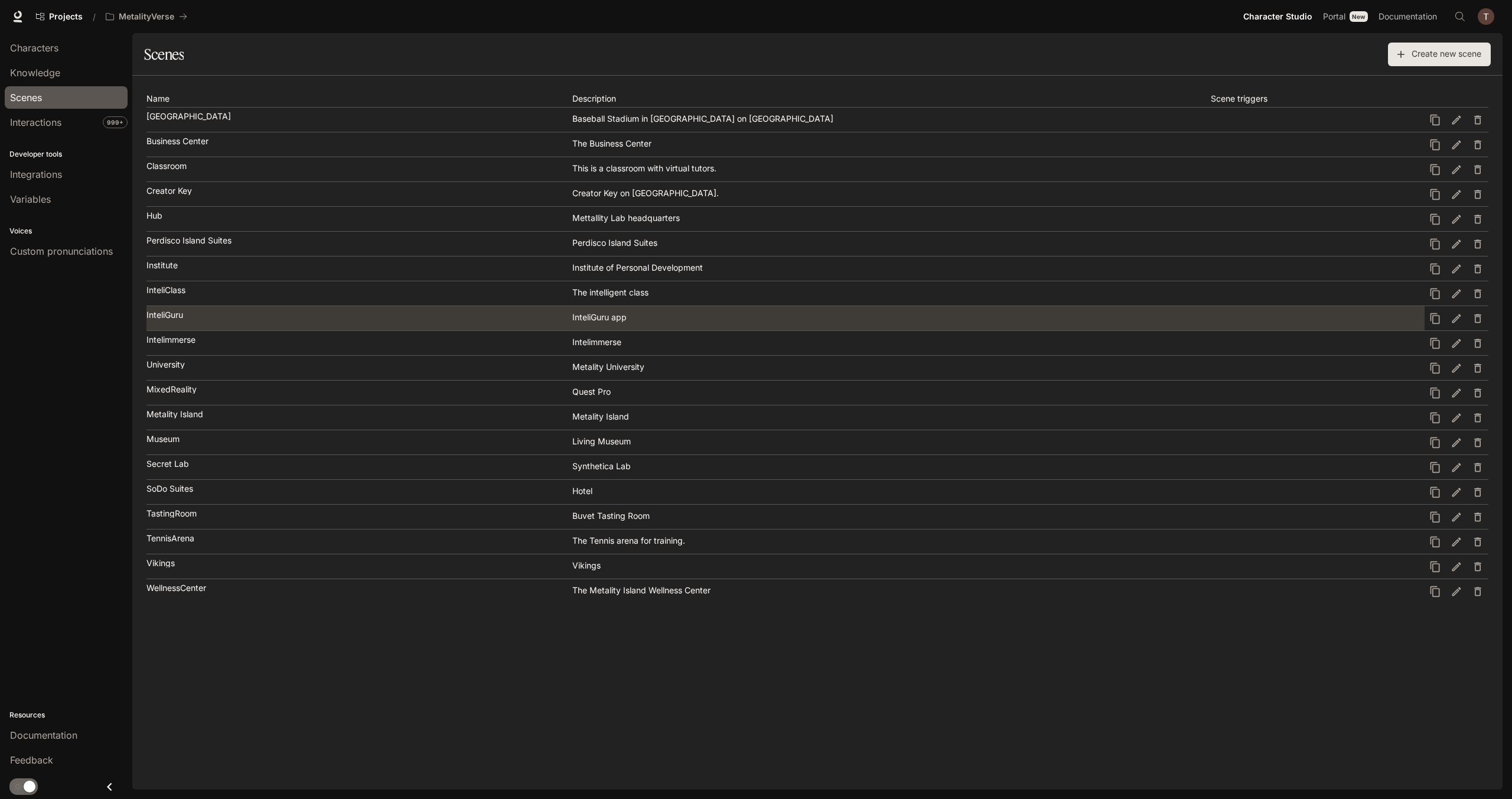
click at [227, 314] on div "InteliGuru" at bounding box center [359, 315] width 424 height 8
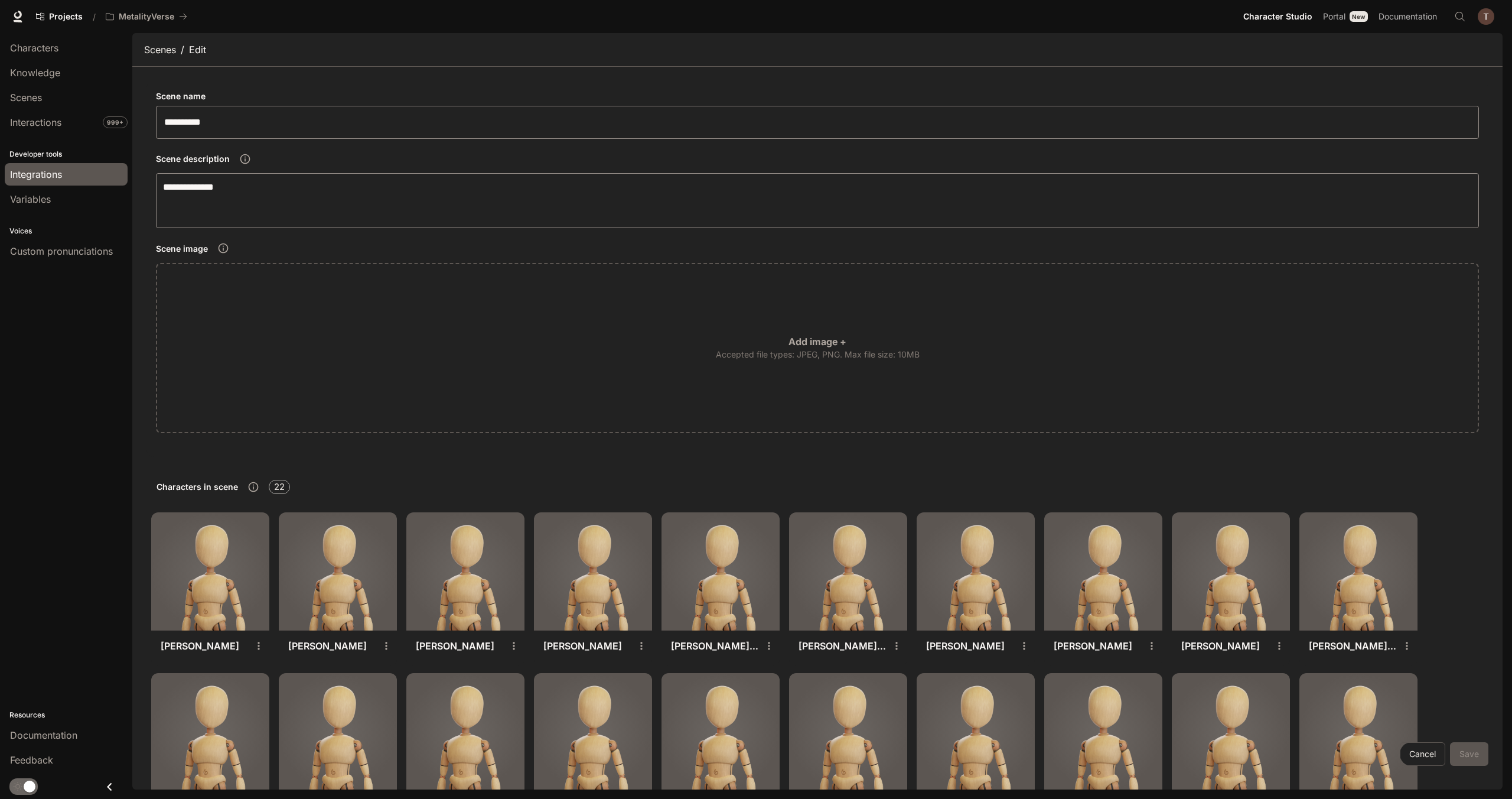
click at [54, 173] on span "Integrations" at bounding box center [36, 175] width 52 height 14
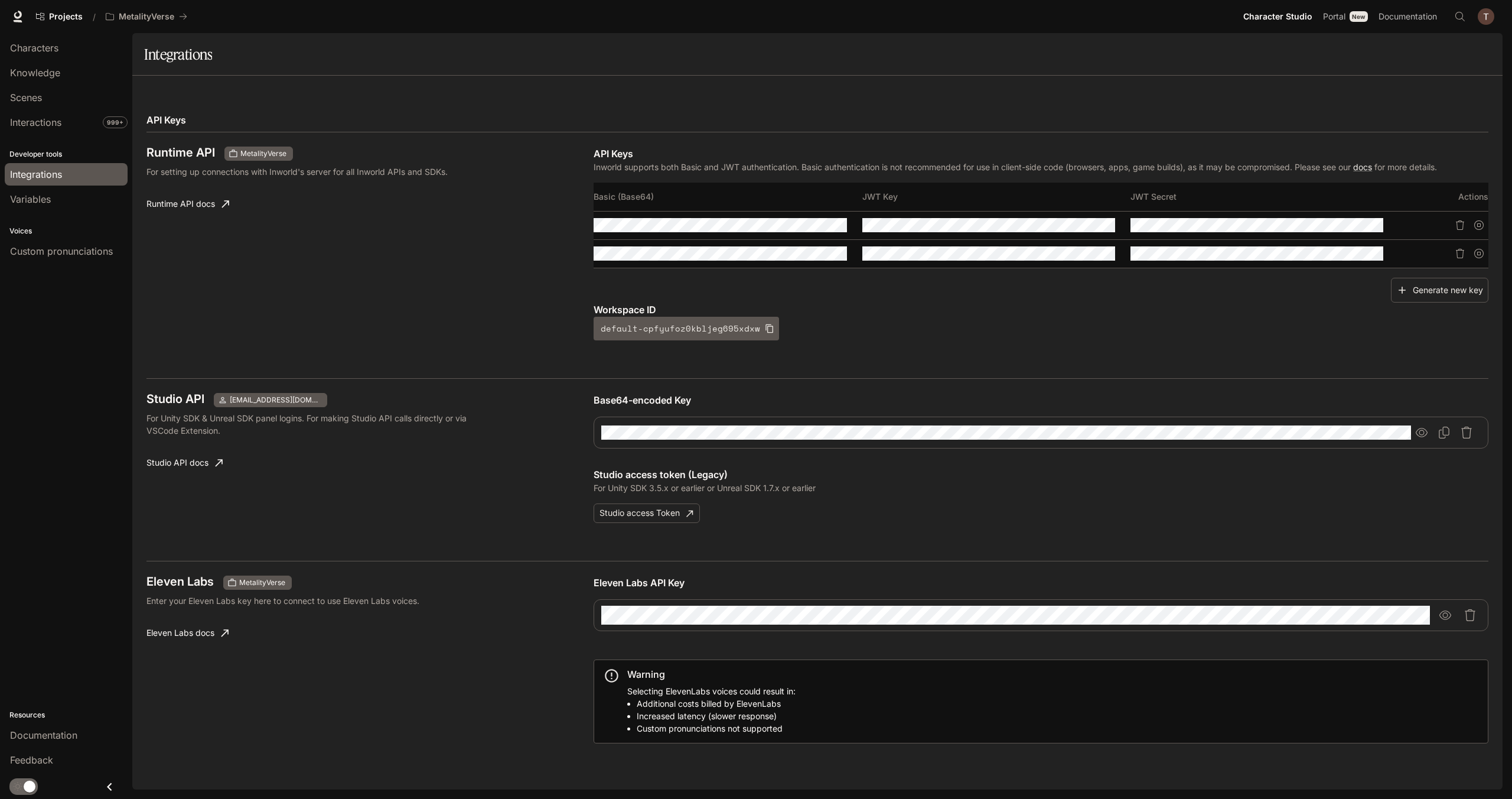
scroll to position [385, 0]
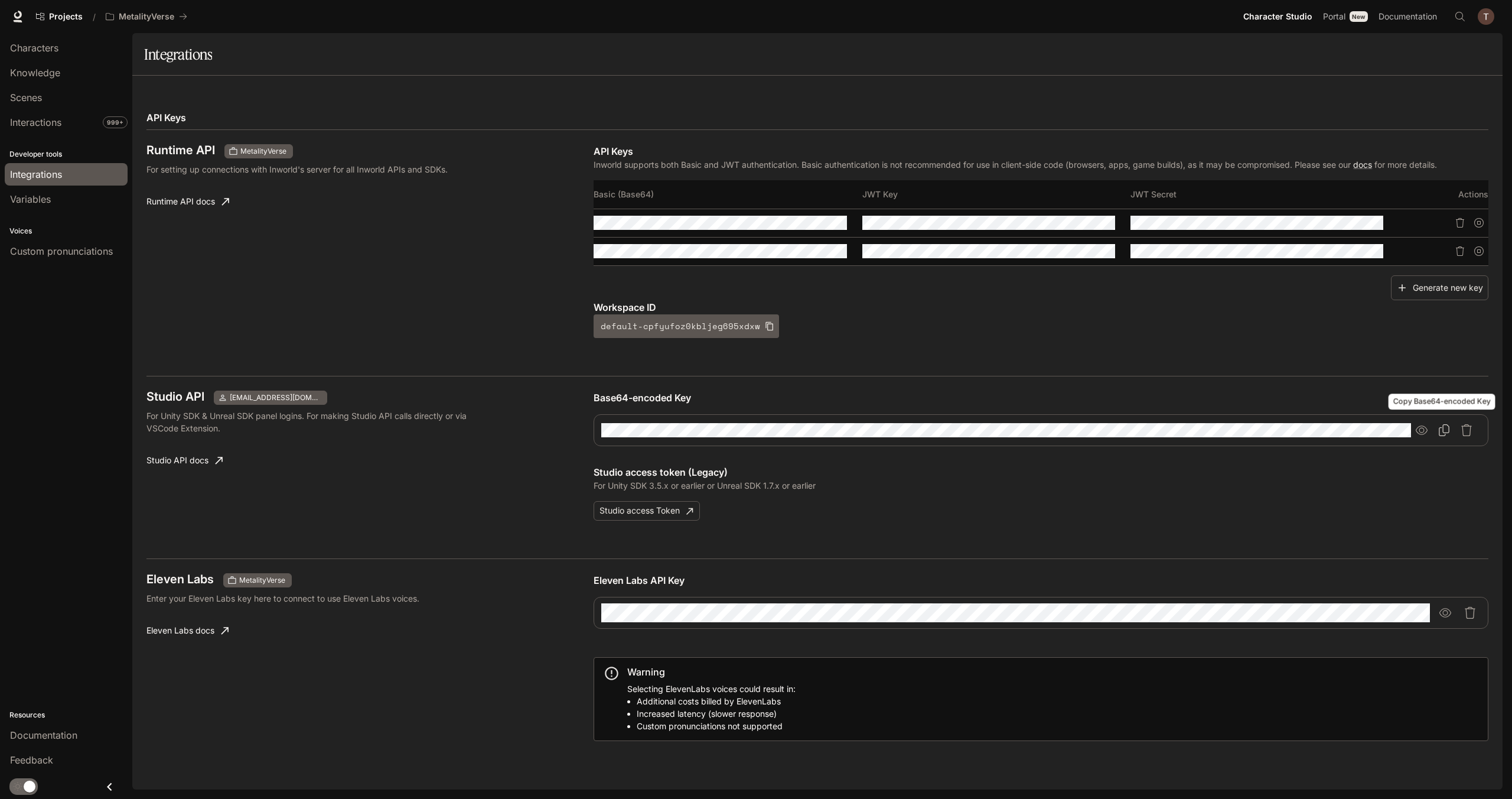
click at [1444, 431] on icon "Copy Base64-encoded Key" at bounding box center [1444, 430] width 12 height 12
click at [28, 96] on span "Scenes" at bounding box center [26, 97] width 32 height 14
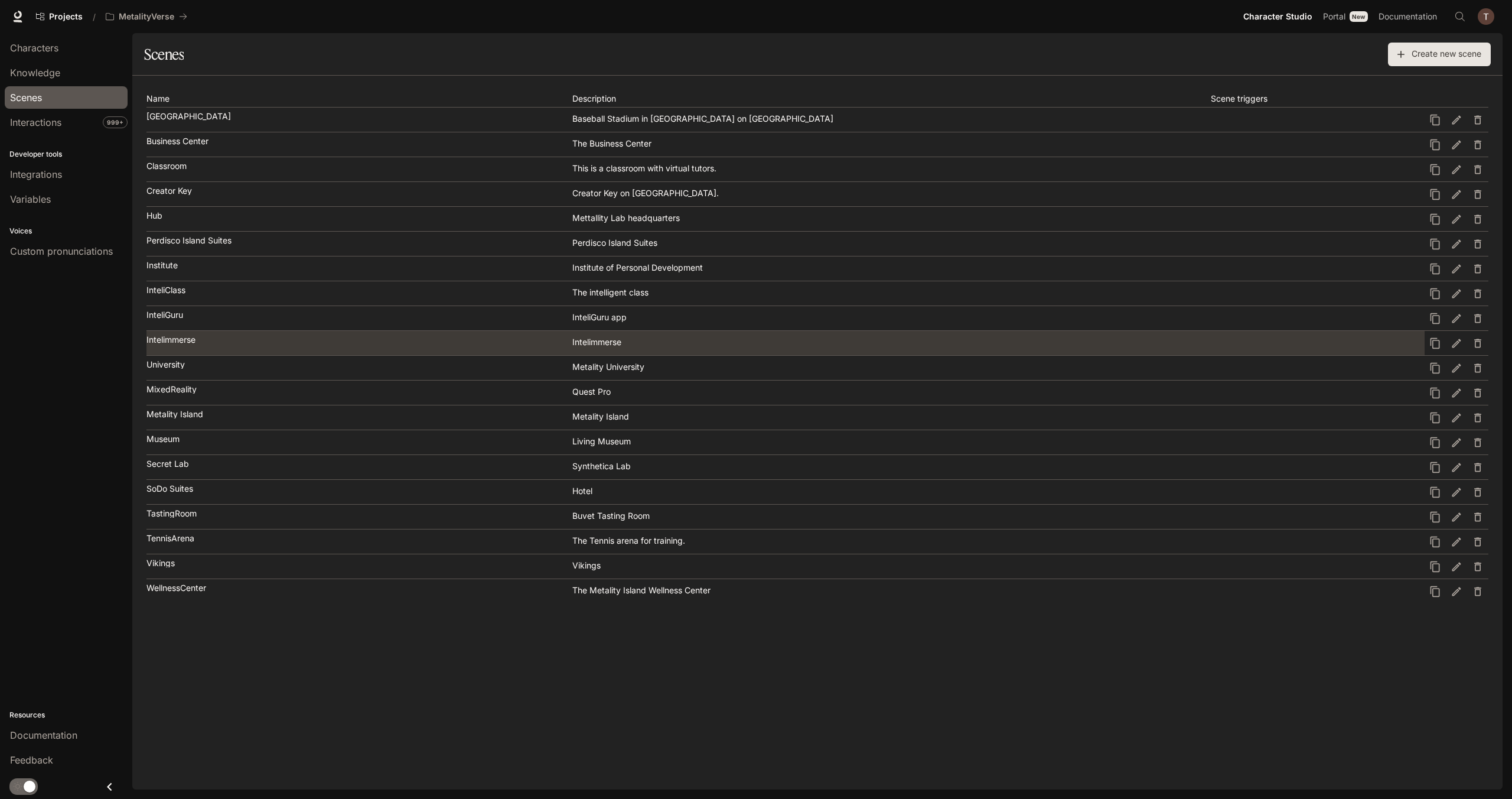
click at [183, 338] on p "Intelimmerse" at bounding box center [171, 340] width 49 height 8
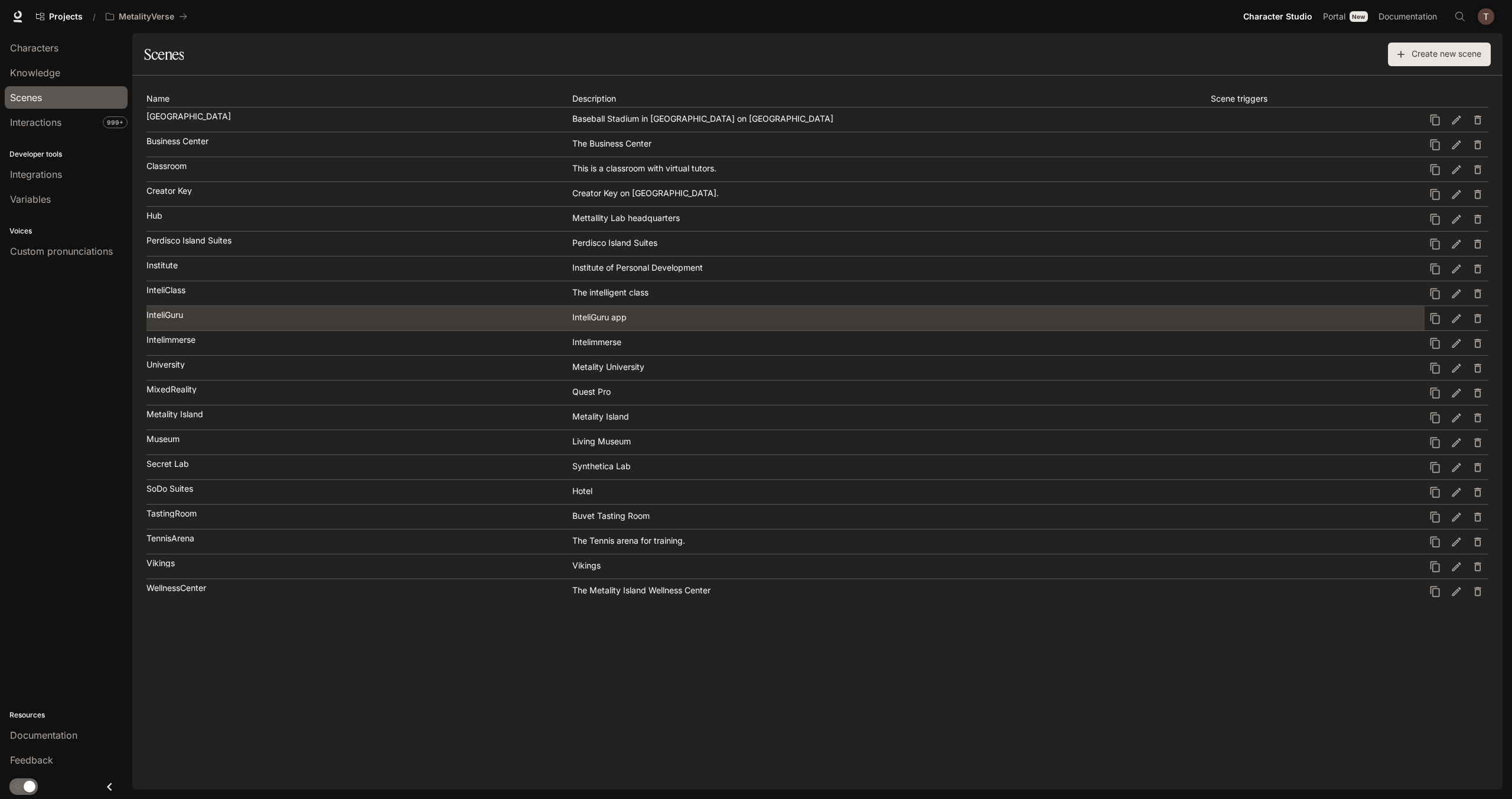
click at [205, 318] on div "InteliGuru" at bounding box center [359, 315] width 424 height 8
